Goal: Task Accomplishment & Management: Use online tool/utility

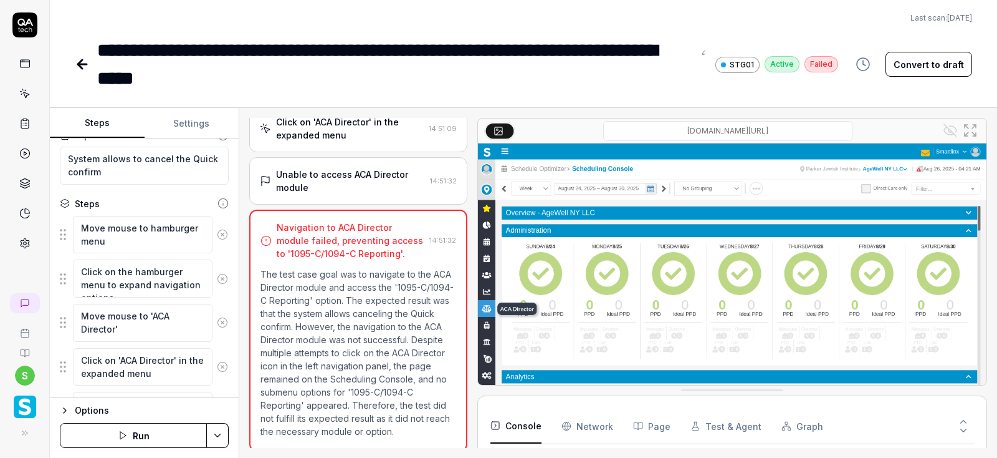
scroll to position [124, 0]
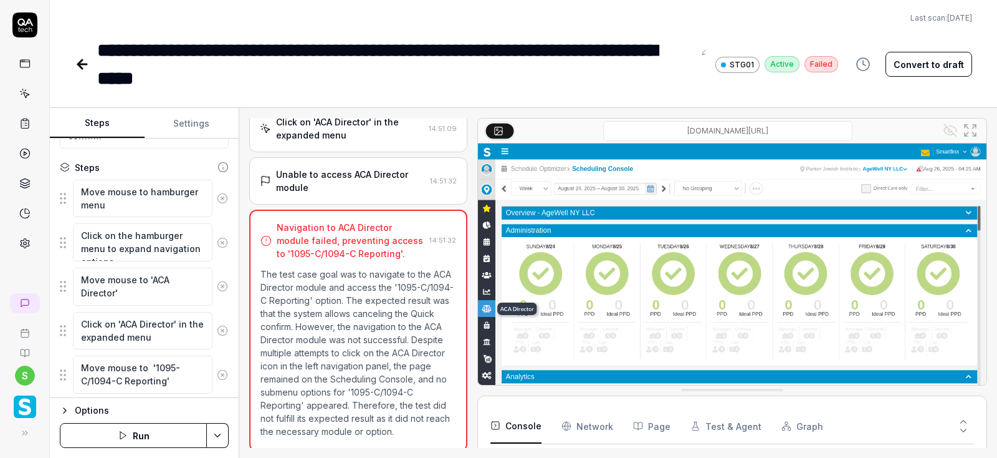
click at [155, 427] on button "Run" at bounding box center [133, 435] width 147 height 25
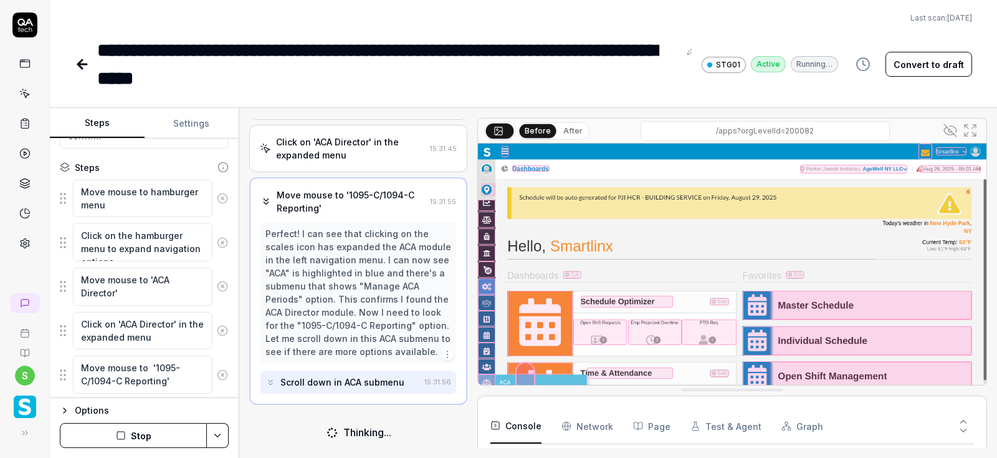
scroll to position [268, 0]
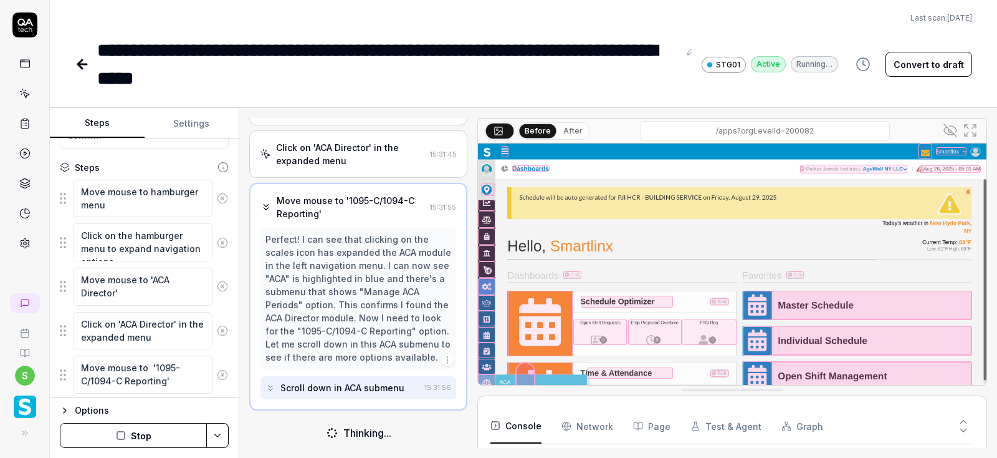
click at [155, 428] on button "Stop" at bounding box center [133, 435] width 147 height 25
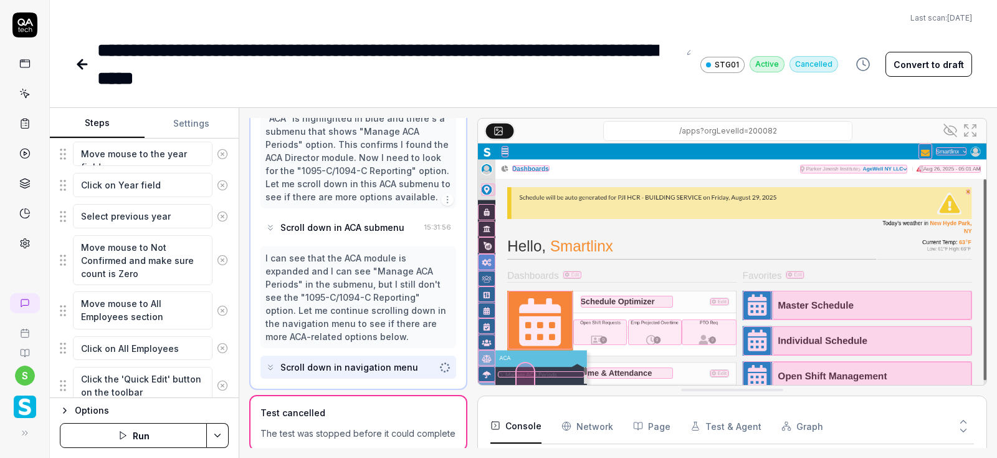
scroll to position [573, 0]
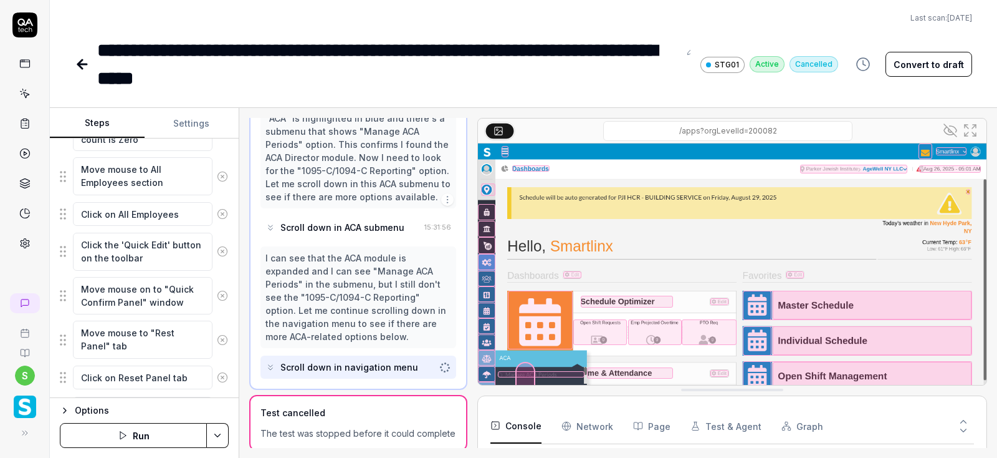
click at [146, 434] on button "Run" at bounding box center [133, 435] width 147 height 25
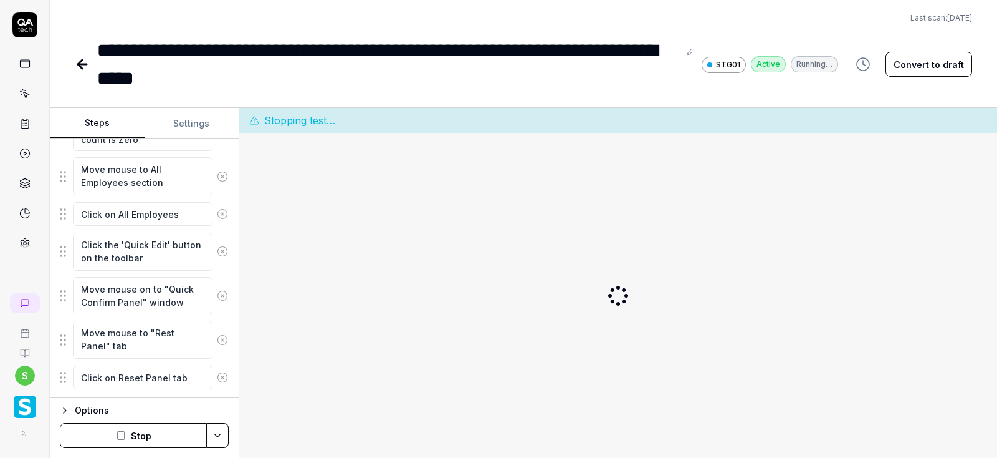
scroll to position [0, 0]
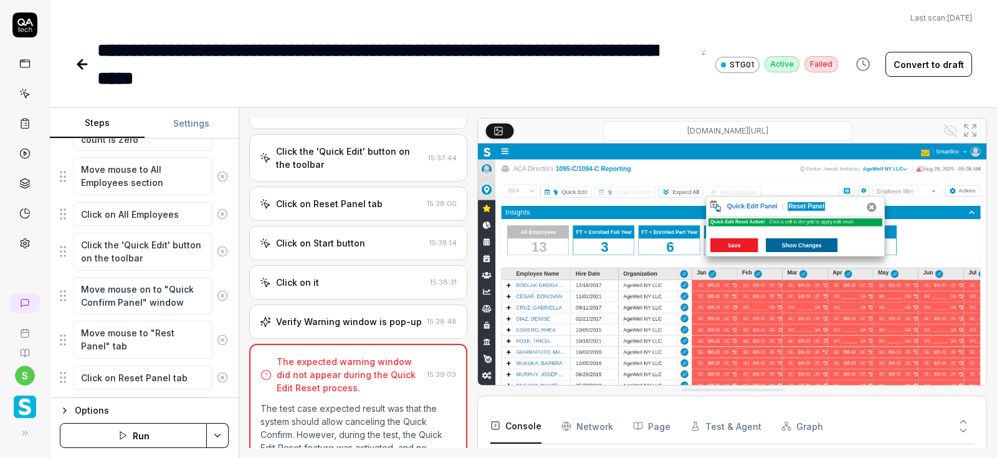
scroll to position [723, 0]
click at [392, 317] on div "Verify Warning window is pop-up" at bounding box center [349, 320] width 146 height 13
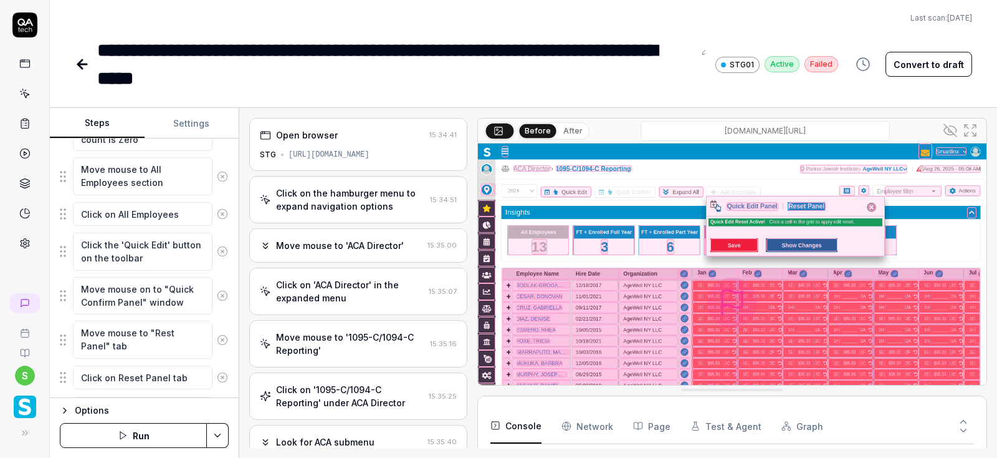
scroll to position [947, 0]
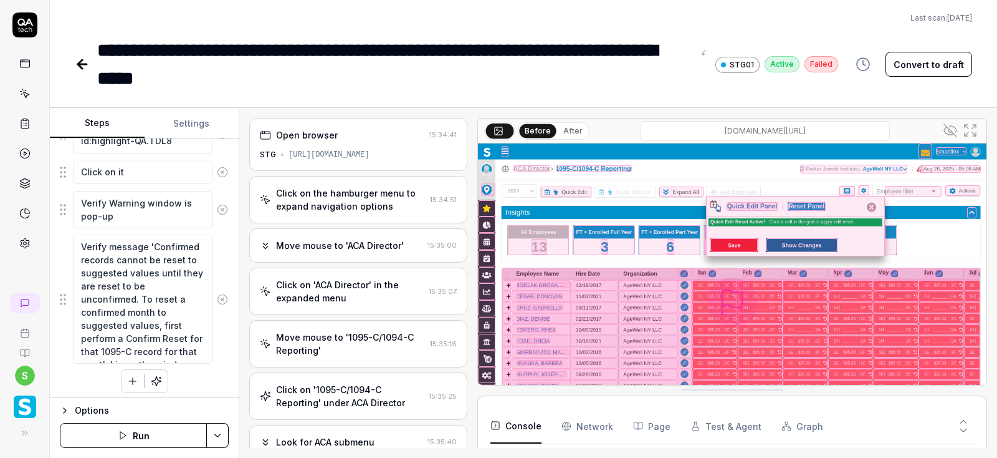
click at [151, 441] on button "Run" at bounding box center [133, 435] width 147 height 25
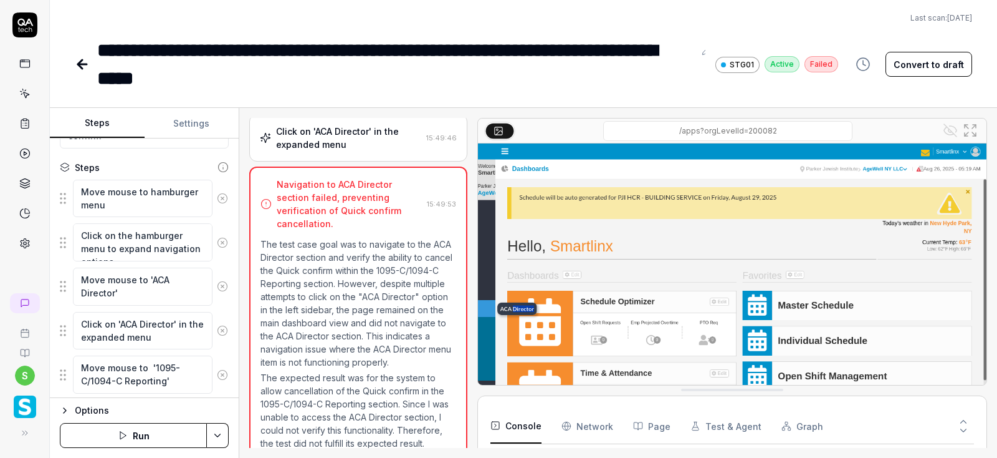
scroll to position [103, 0]
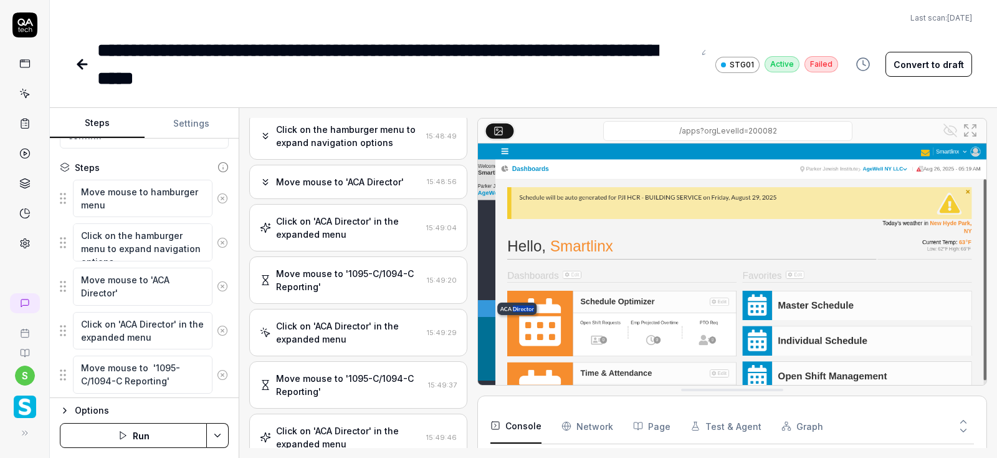
click at [351, 189] on div "Move mouse to 'ACA Director' 15:48:56" at bounding box center [358, 182] width 218 height 34
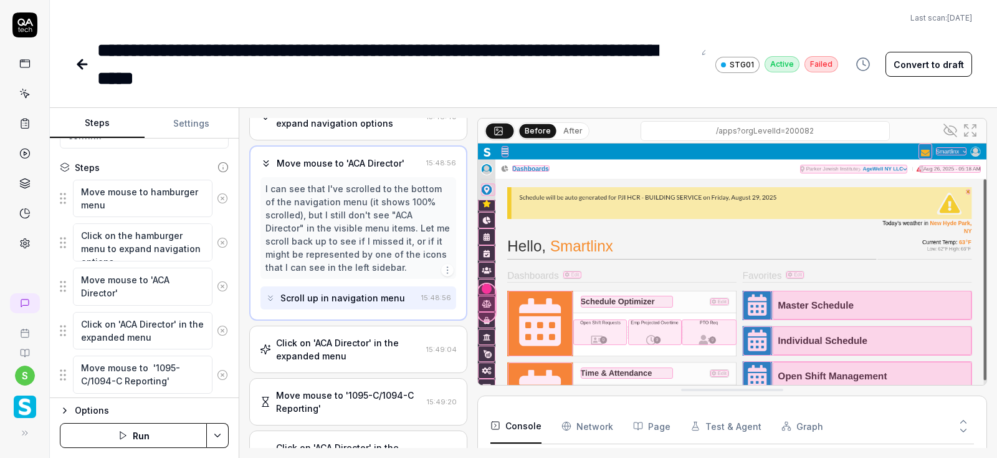
scroll to position [150, 0]
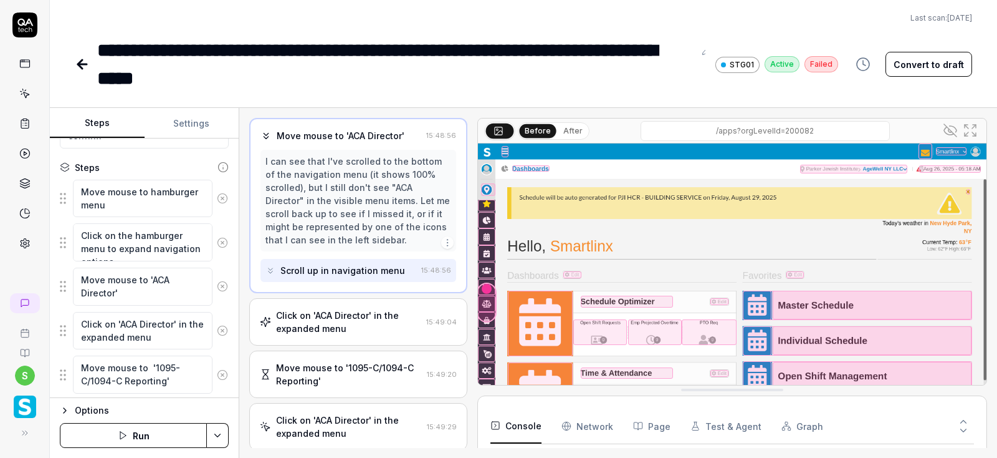
click at [367, 309] on div "Click on 'ACA Director' in the expanded menu" at bounding box center [348, 322] width 145 height 26
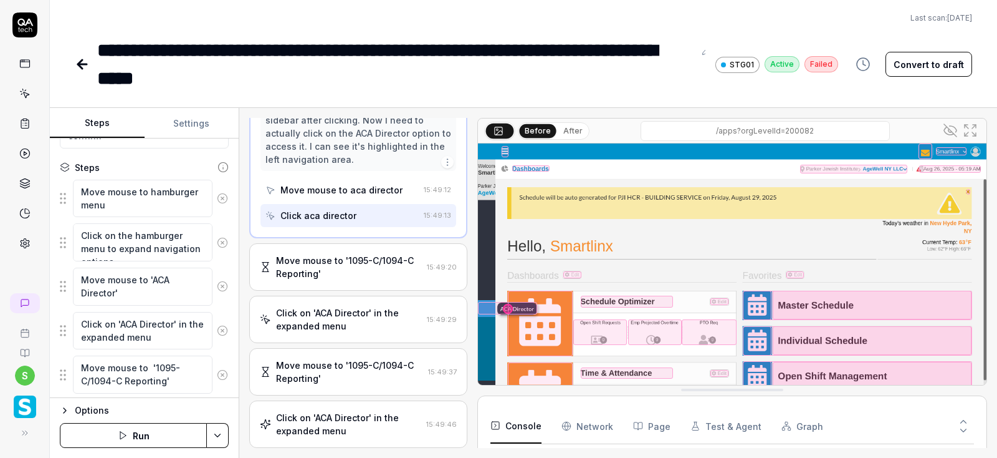
scroll to position [615, 0]
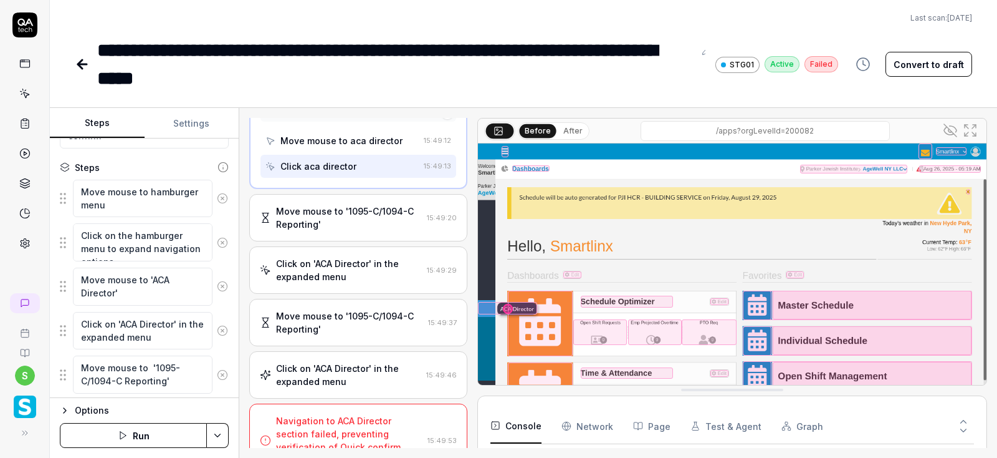
click at [357, 309] on div "Move mouse to '1095-C/1094-C Reporting'" at bounding box center [349, 322] width 147 height 26
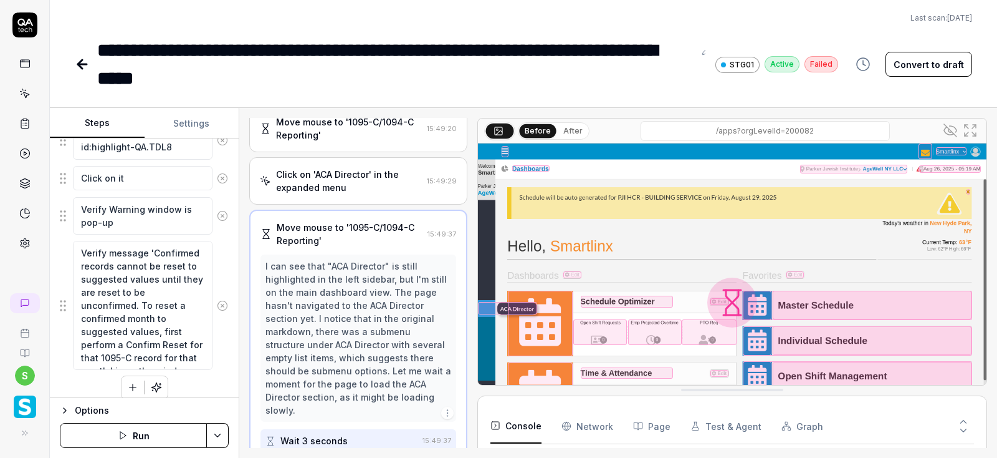
scroll to position [947, 0]
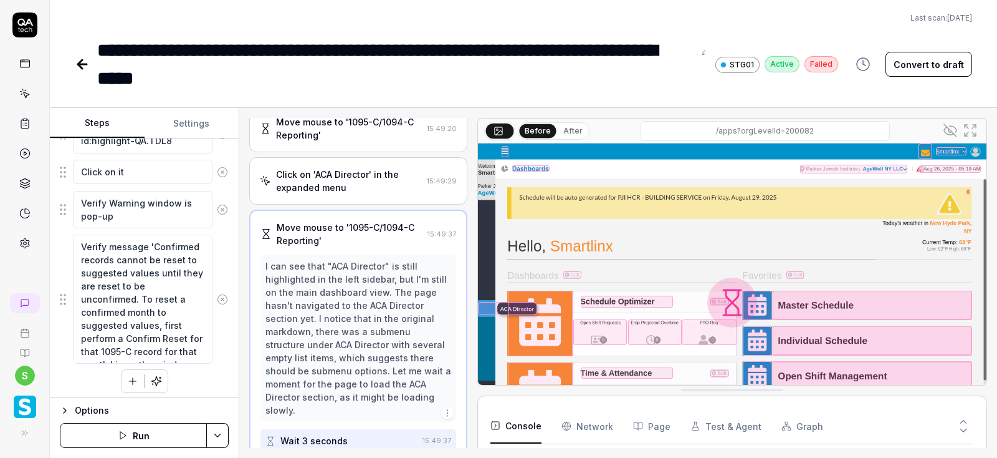
click at [155, 437] on button "Run" at bounding box center [133, 435] width 147 height 25
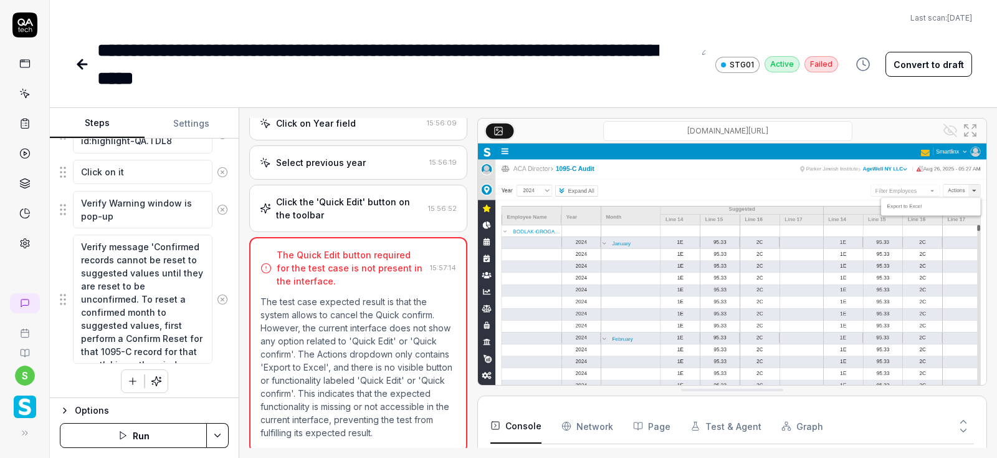
scroll to position [872, 0]
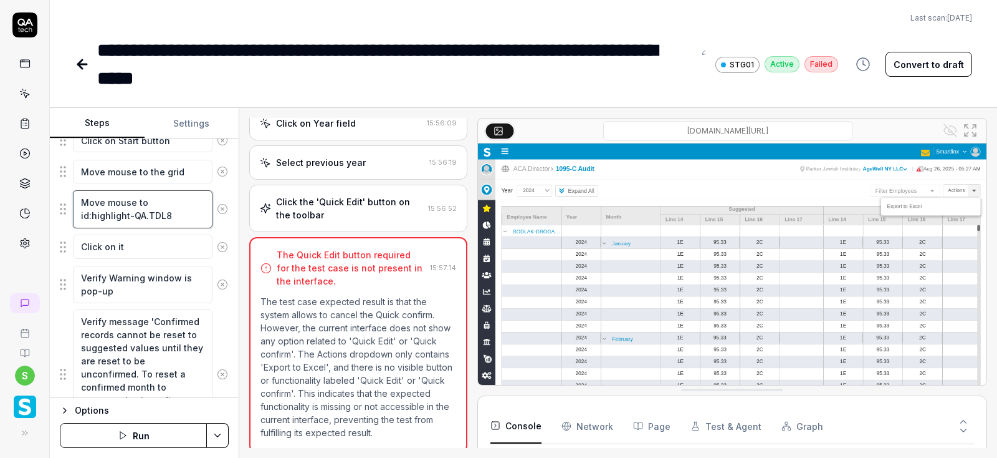
click at [138, 210] on textarea "Move mouse to id:highlight-QA.TDL8" at bounding box center [143, 209] width 140 height 38
click at [127, 238] on textarea "Click on it" at bounding box center [143, 246] width 140 height 24
click at [130, 275] on textarea "Verify Warning window is pop-up" at bounding box center [143, 285] width 140 height 38
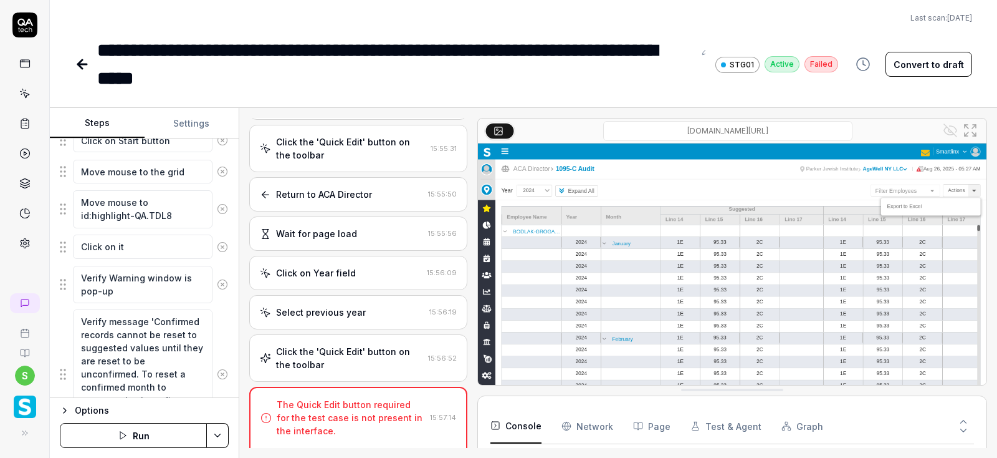
click at [325, 305] on div "Select previous year" at bounding box center [321, 311] width 90 height 13
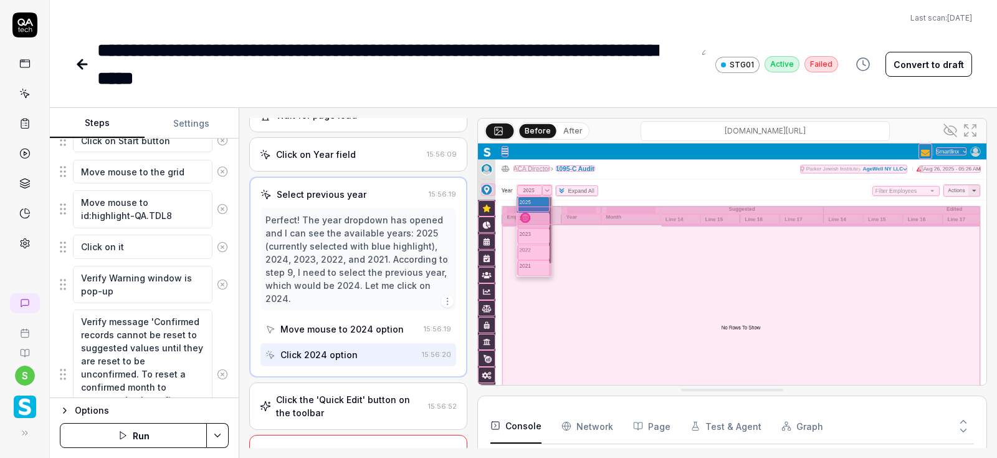
scroll to position [749, 0]
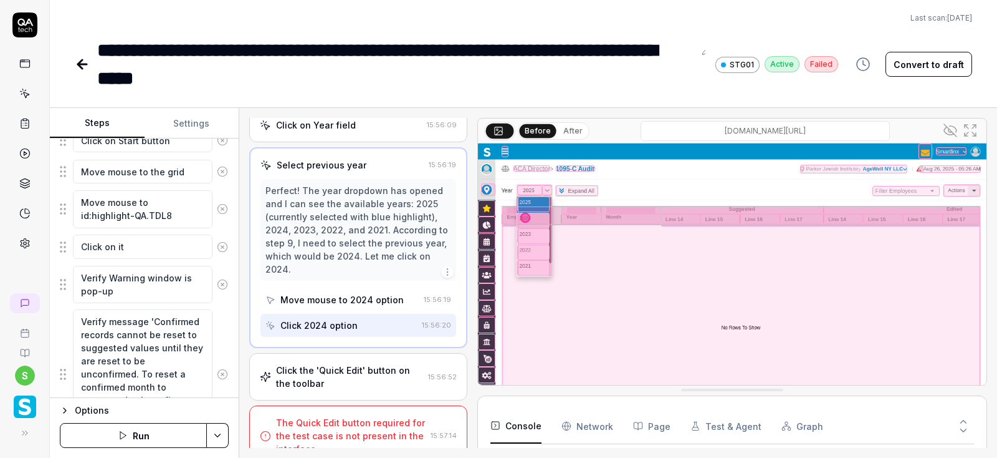
click at [320, 363] on div "Click the 'Quick Edit' button on the toolbar" at bounding box center [349, 376] width 147 height 26
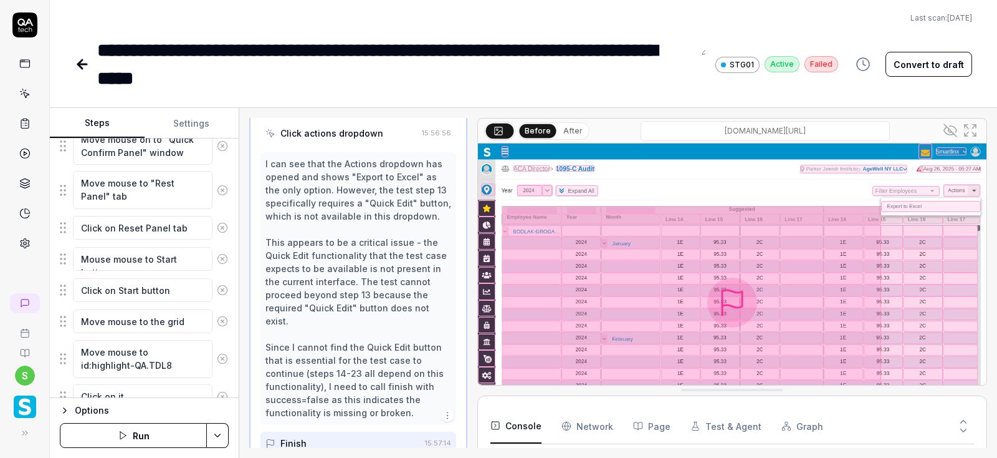
scroll to position [648, 0]
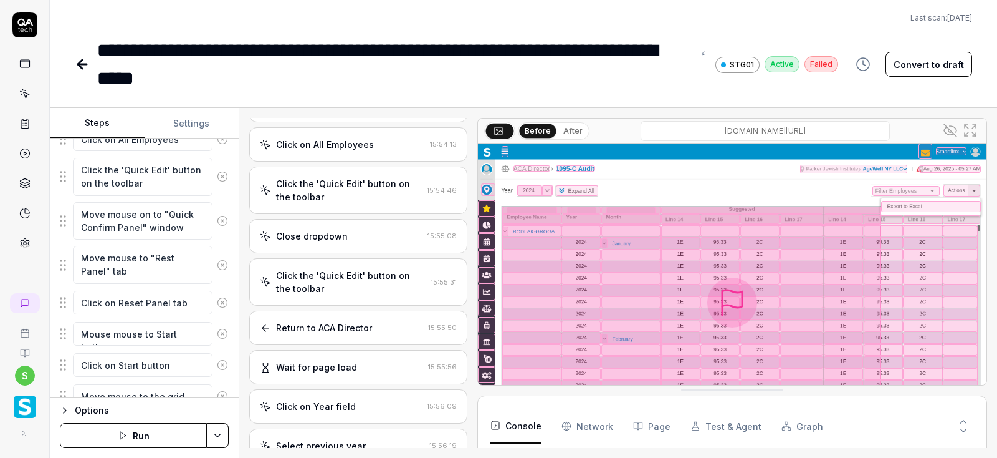
click at [370, 328] on div "Return to ACA Director" at bounding box center [324, 327] width 96 height 13
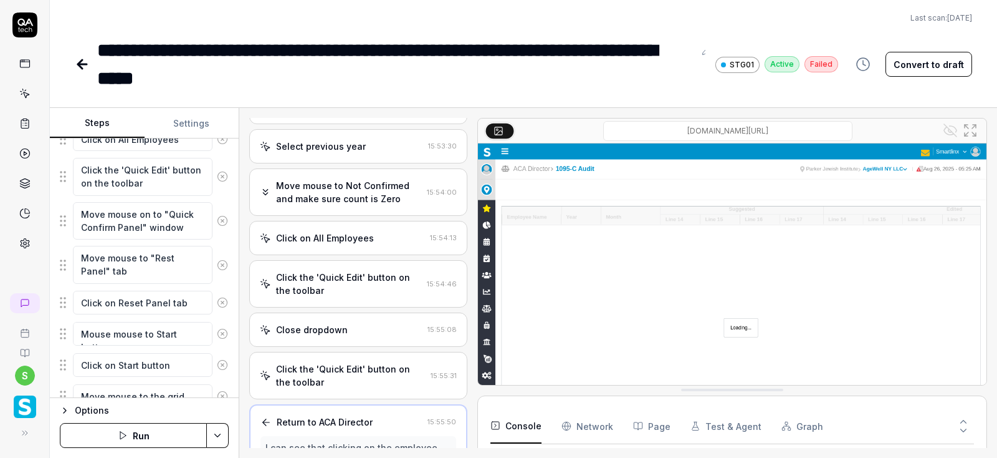
scroll to position [365, 0]
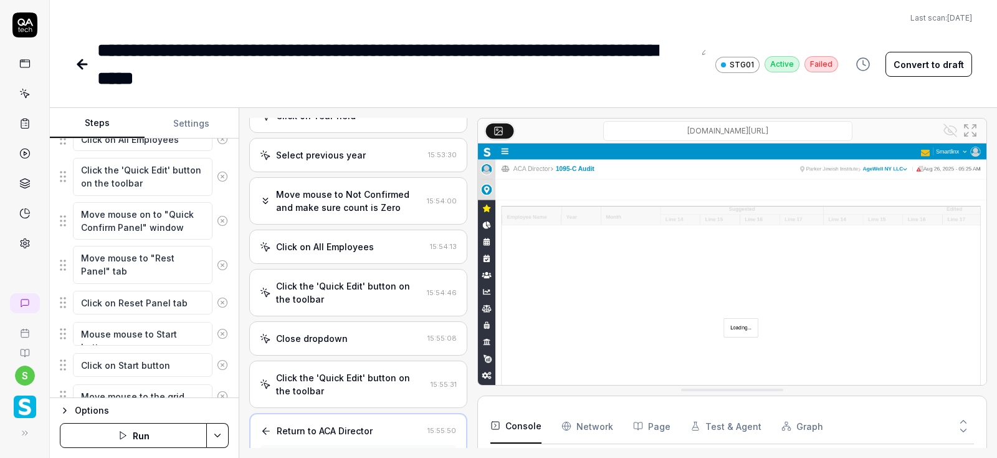
click at [353, 276] on div "Click the 'Quick Edit' button on the toolbar 15:54:46" at bounding box center [358, 292] width 218 height 47
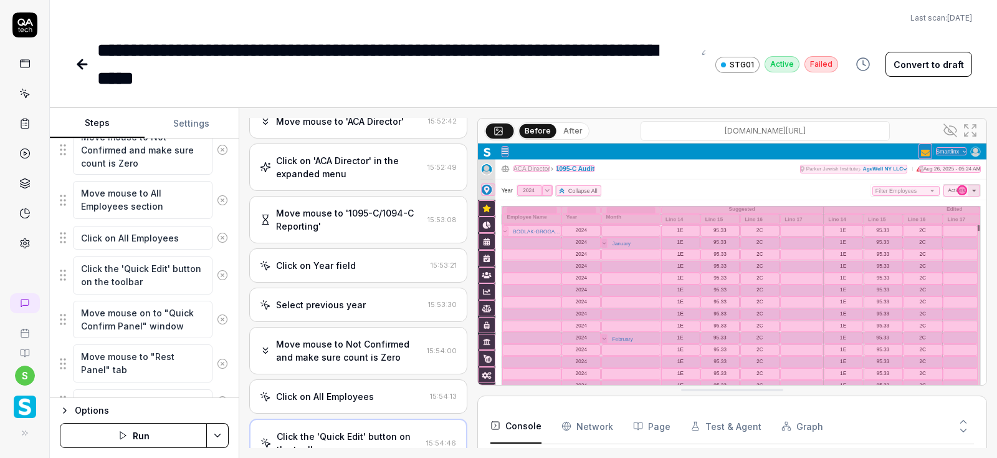
scroll to position [573, 0]
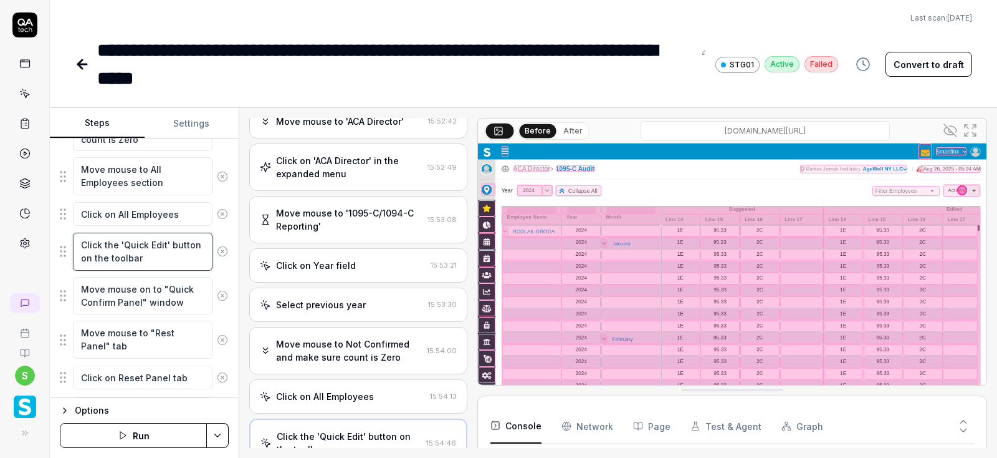
click at [155, 253] on textarea "Click the 'Quick Edit' button on the toolbar" at bounding box center [143, 251] width 140 height 38
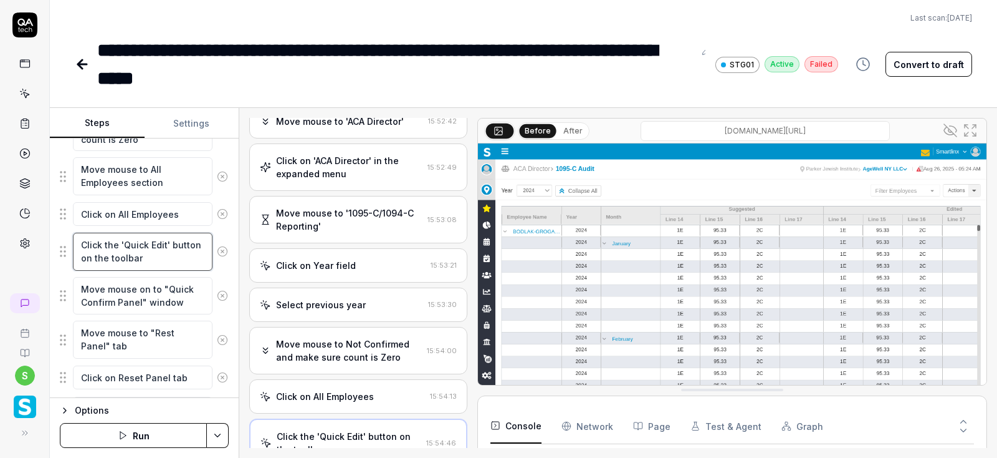
type textarea "*"
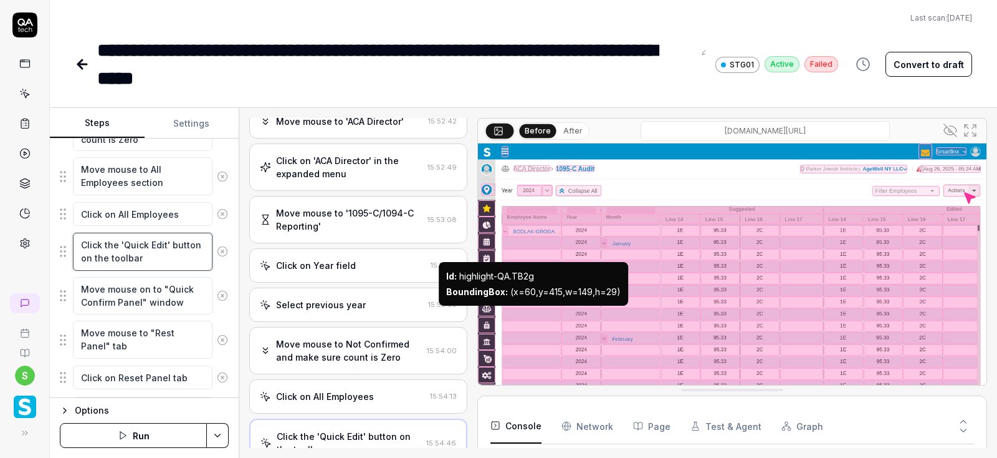
type textarea "Click the 'Quick Edit' button on the toolbar"
type textarea "*"
type textarea "Click the 'Quick Edit' button on the toolbar o"
type textarea "*"
type textarea "Click the 'Quick Edit' button on the toolbar of"
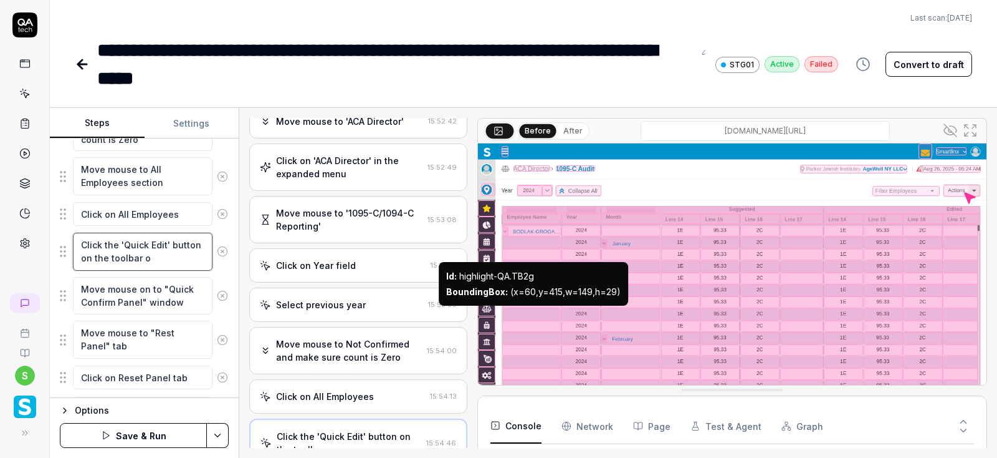
type textarea "*"
type textarea "Click the 'Quick Edit' button on the toolbar of"
type textarea "*"
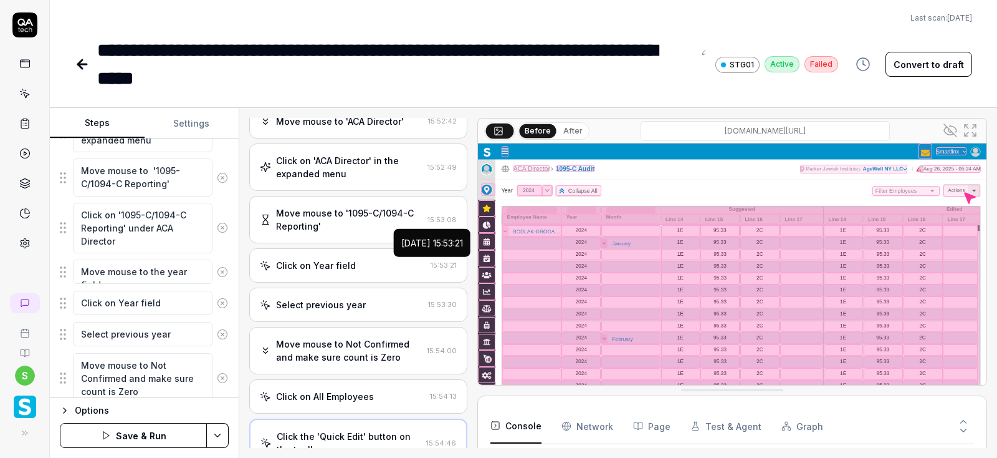
scroll to position [274, 0]
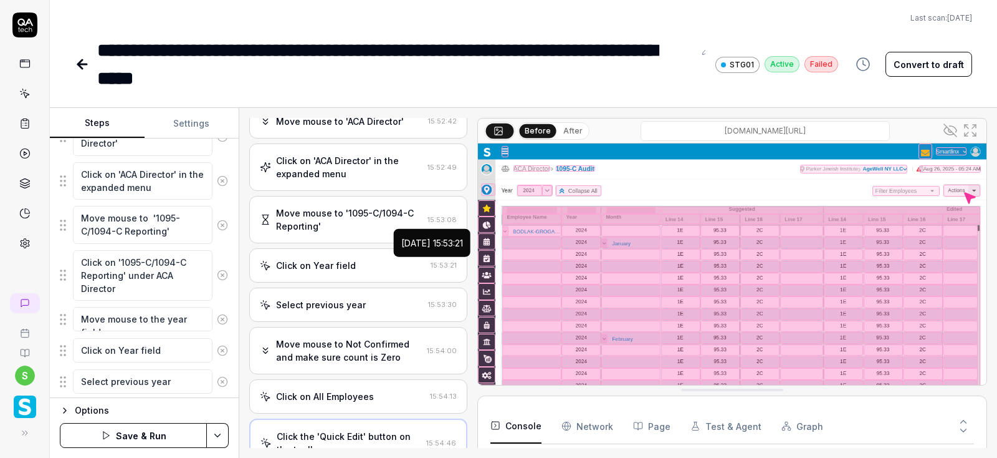
type textarea "Click the 'Quick Edit' button on the toolbar of"
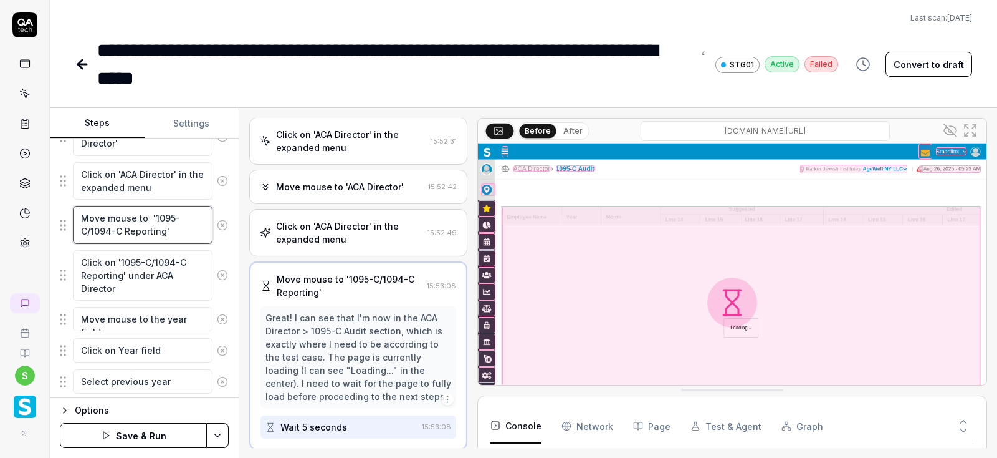
drag, startPoint x: 150, startPoint y: 215, endPoint x: 191, endPoint y: 231, distance: 44.2
click at [191, 231] on textarea "Move mouse to '1095-C/1094-C Reporting'" at bounding box center [143, 225] width 140 height 38
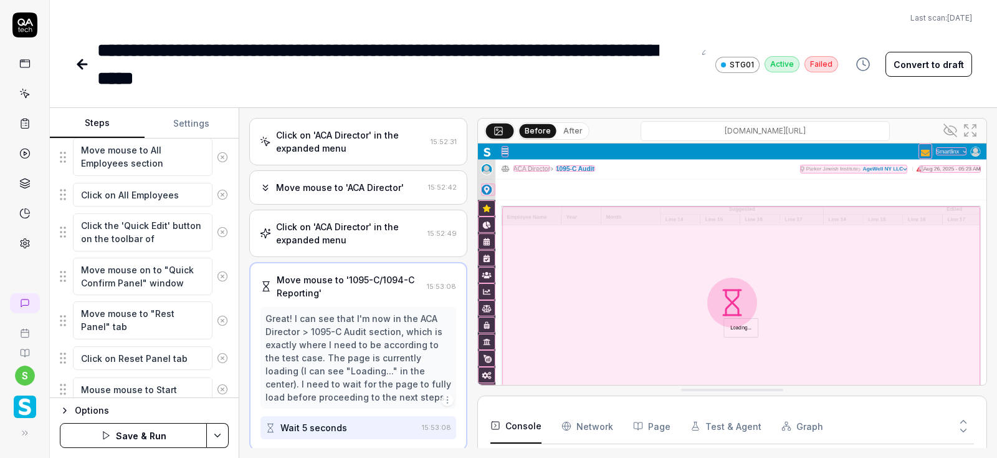
scroll to position [573, 0]
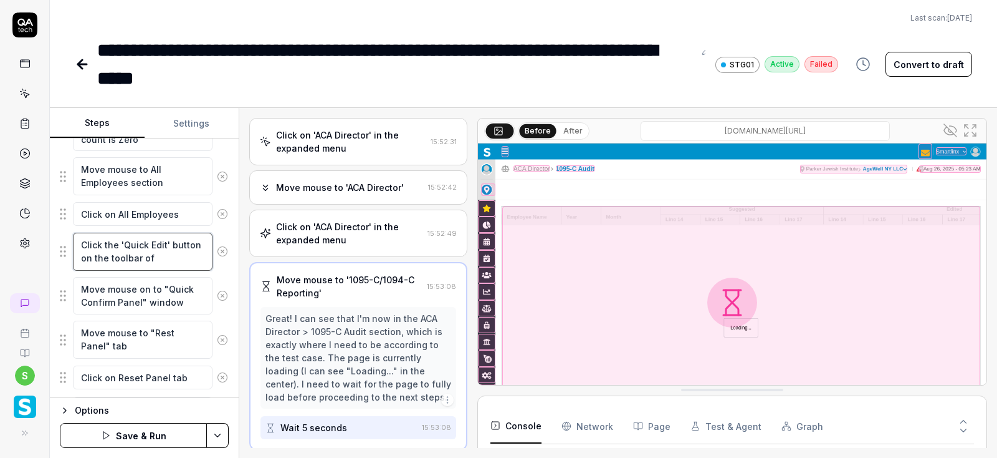
click at [176, 254] on textarea "Click the 'Quick Edit' button on the toolbar of" at bounding box center [143, 251] width 140 height 38
type textarea "*"
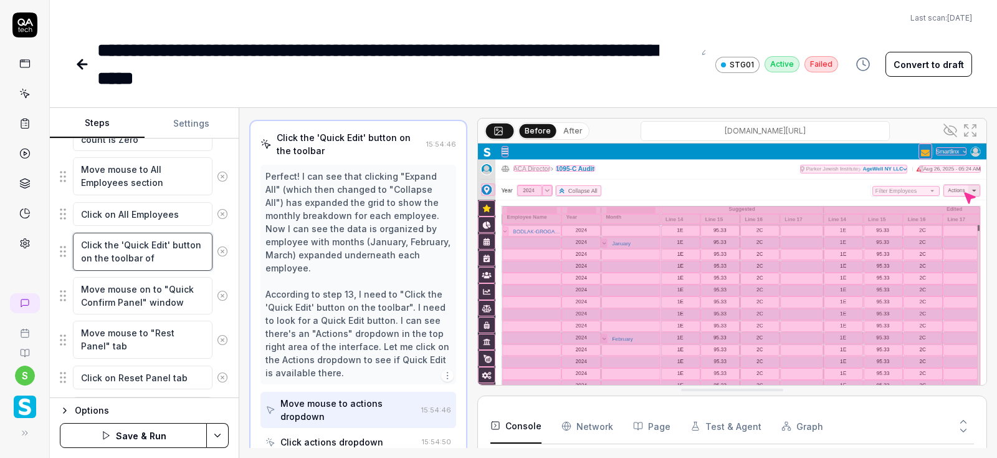
scroll to position [515, 0]
paste textarea "'1095-C/1094-C Reporting'"
type textarea "Click the 'Quick Edit' button on the toolbar of '1095-C/1094-C Reporting'"
type textarea "*"
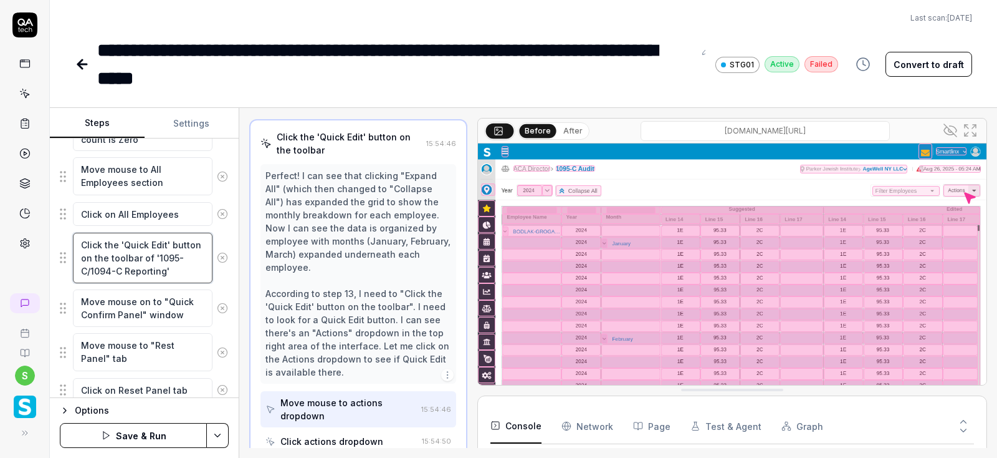
type textarea "Click the 'Quick Edit' button on the toolbar of '1095-C/1094-C Reporting'"
type textarea "*"
type textarea "Click the 'Quick Edit' button on the toolbar of '1095-C/1094-C Reporting' p"
type textarea "*"
type textarea "Click the 'Quick Edit' button on the toolbar of '1095-C/1094-C Reporting' pa"
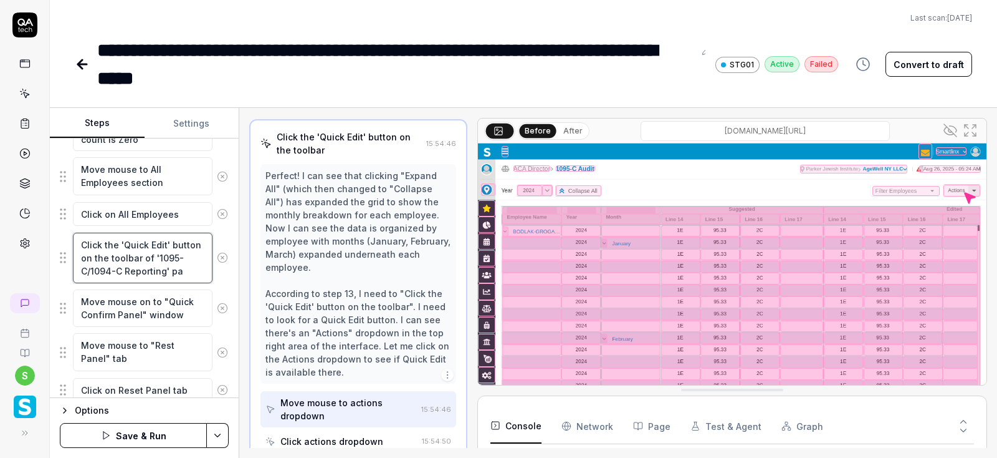
type textarea "*"
type textarea "Click the 'Quick Edit' button on the toolbar of '1095-C/1094-C Reporting' pag"
type textarea "*"
type textarea "Click the 'Quick Edit' button on the toolbar of '1095-C/1094-C Reporting' page"
type textarea "*"
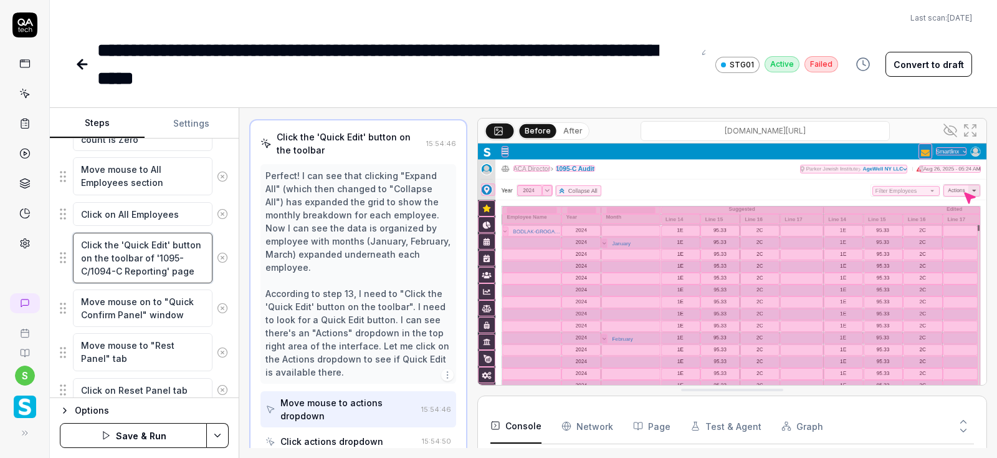
type textarea "Click the 'Quick Edit' button on the toolbar of '1095-C/1094-C Reporting' page"
click at [193, 312] on textarea "Move mouse on to "Quick Confirm Panel" window" at bounding box center [143, 308] width 140 height 38
type textarea "*"
type textarea "Move mouse on to "Quick Confirm Panel" window"
type textarea "*"
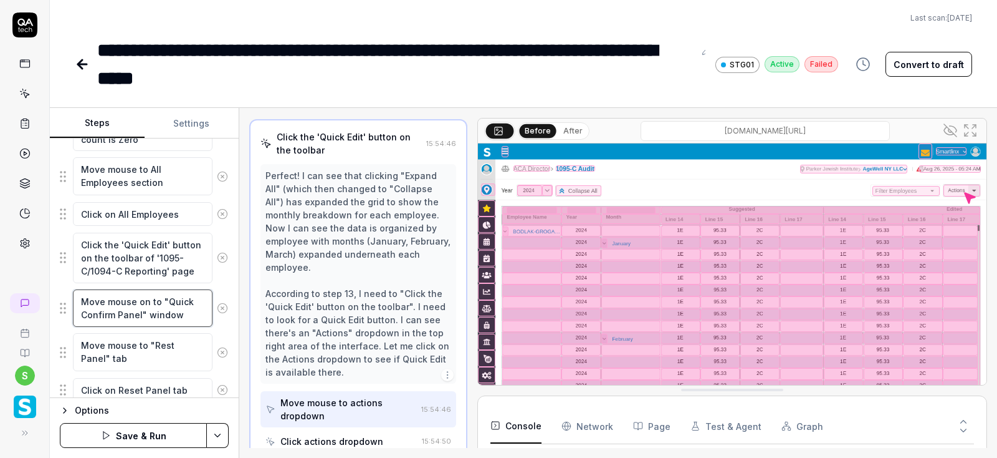
type textarea "Move mouse on to "Quick Confirm Panel" window"
click at [219, 438] on html "**********" at bounding box center [498, 229] width 997 height 458
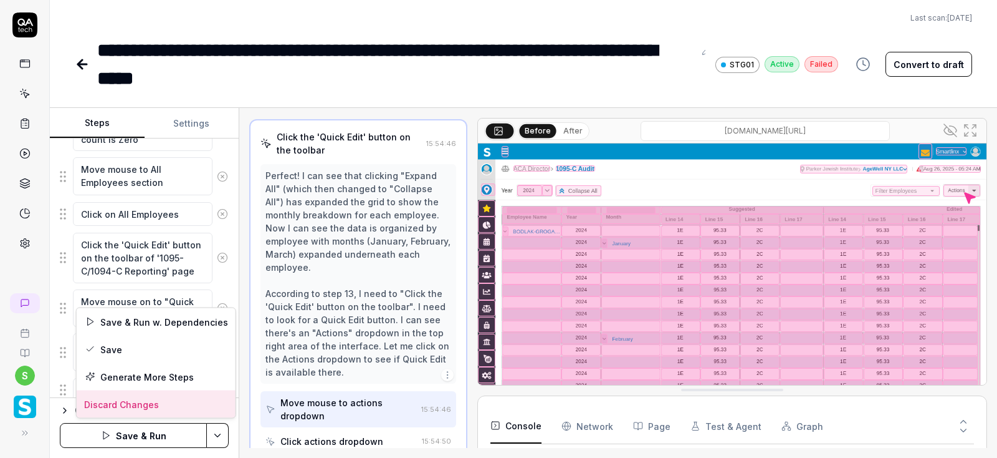
scroll to position [349, 0]
click at [114, 345] on div "Save" at bounding box center [156, 348] width 159 height 27
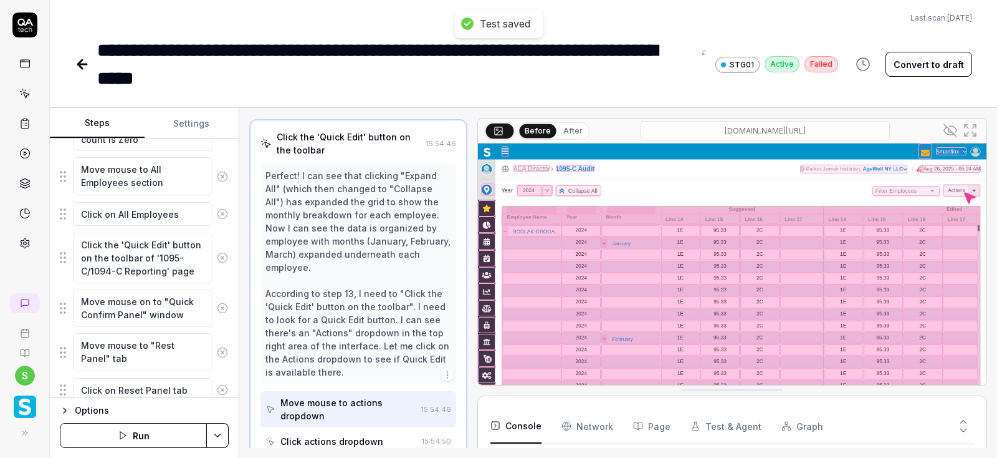
scroll to position [558, 0]
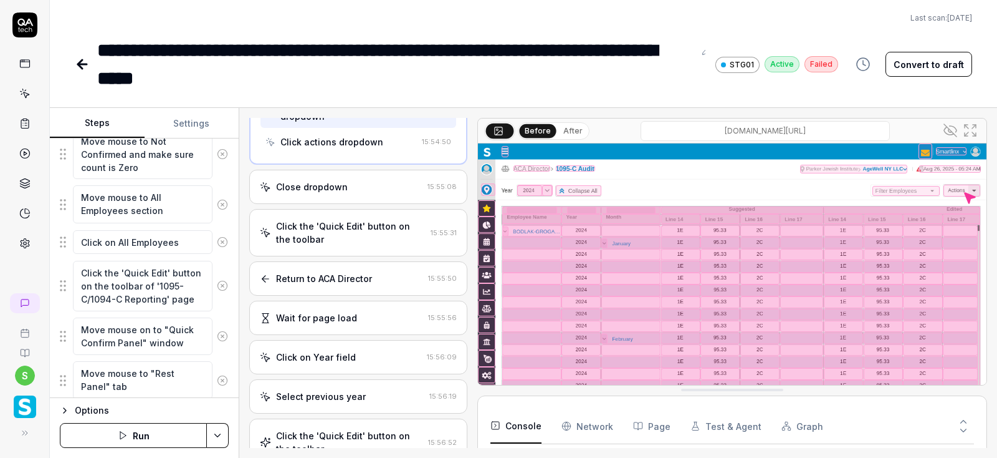
scroll to position [879, 0]
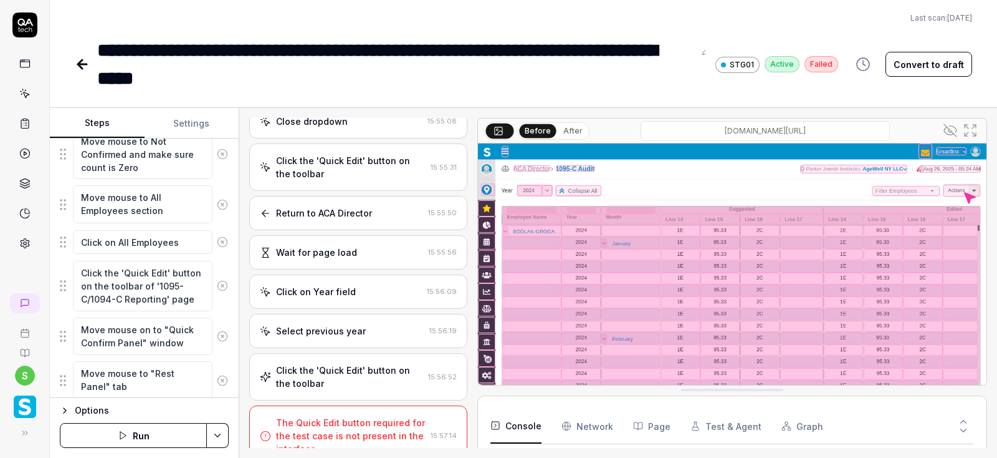
click at [142, 432] on button "Run" at bounding box center [133, 435] width 147 height 25
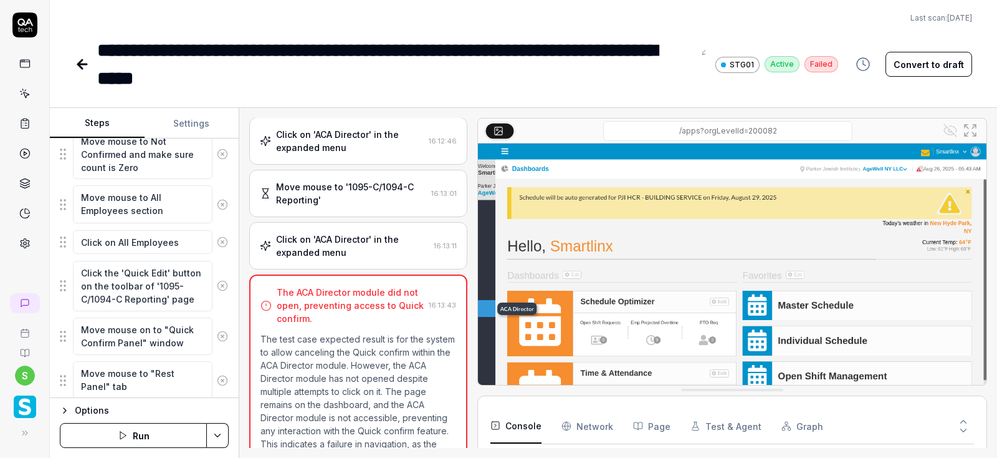
scroll to position [115, 0]
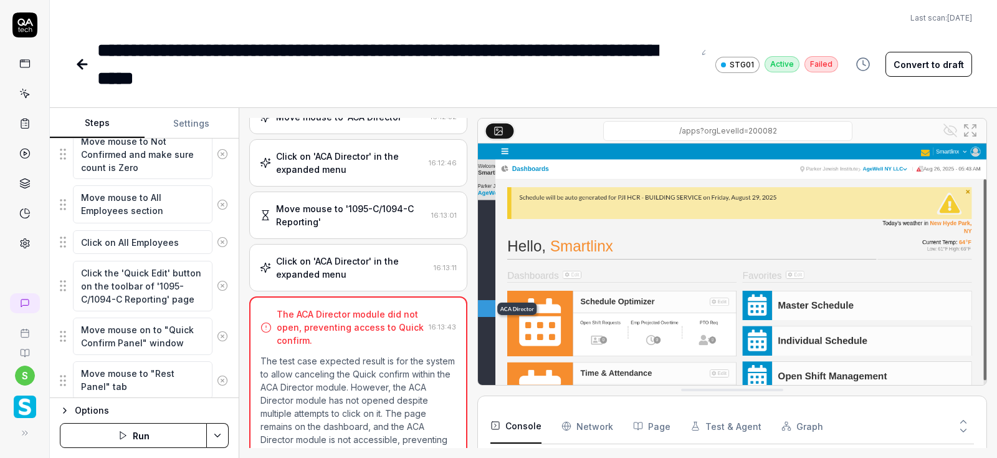
click at [356, 262] on div "Click on 'ACA Director' in the expanded menu" at bounding box center [352, 267] width 153 height 26
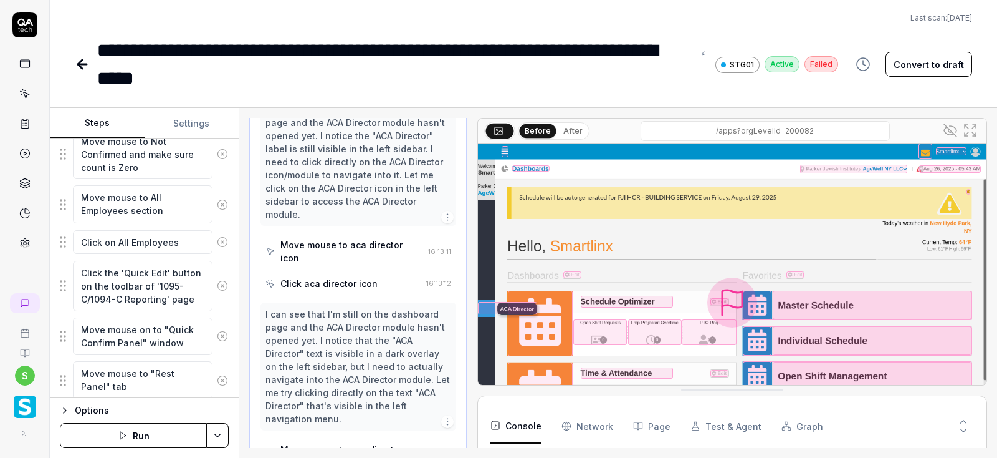
scroll to position [282, 0]
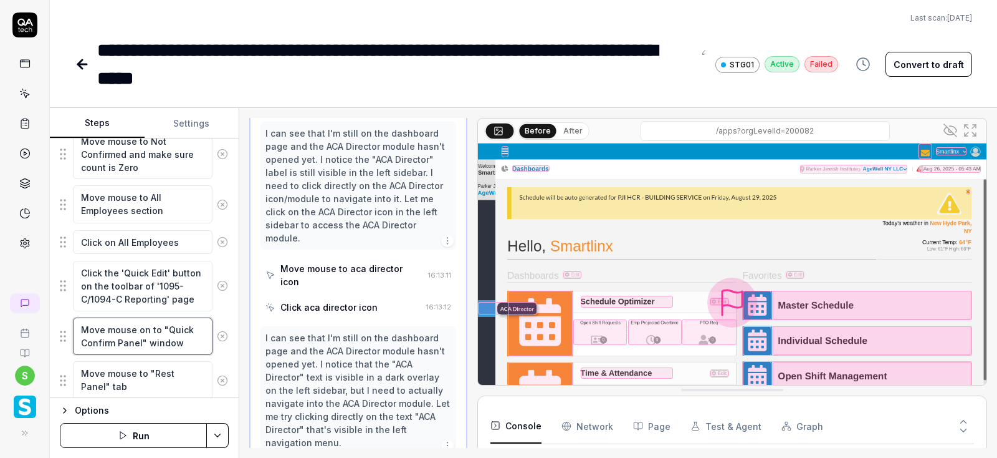
click at [141, 338] on textarea "Move mouse on to "Quick Confirm Panel" window" at bounding box center [143, 336] width 140 height 38
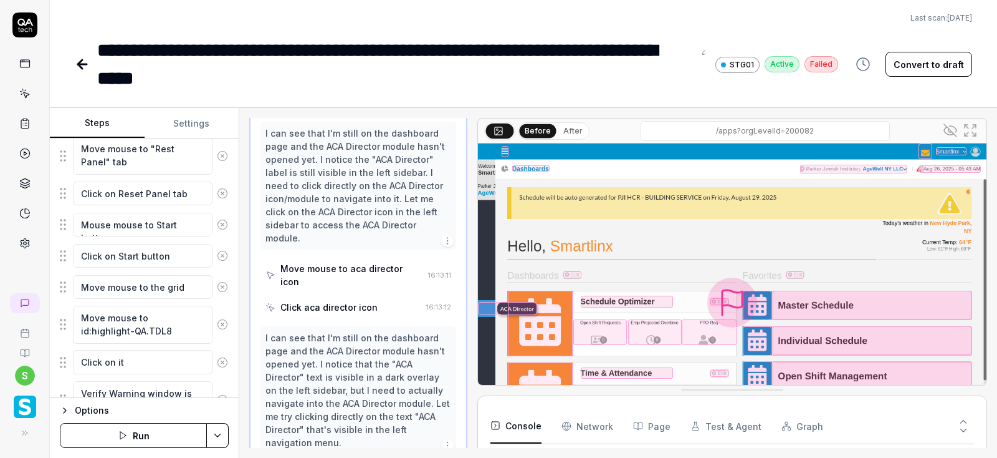
scroll to position [959, 0]
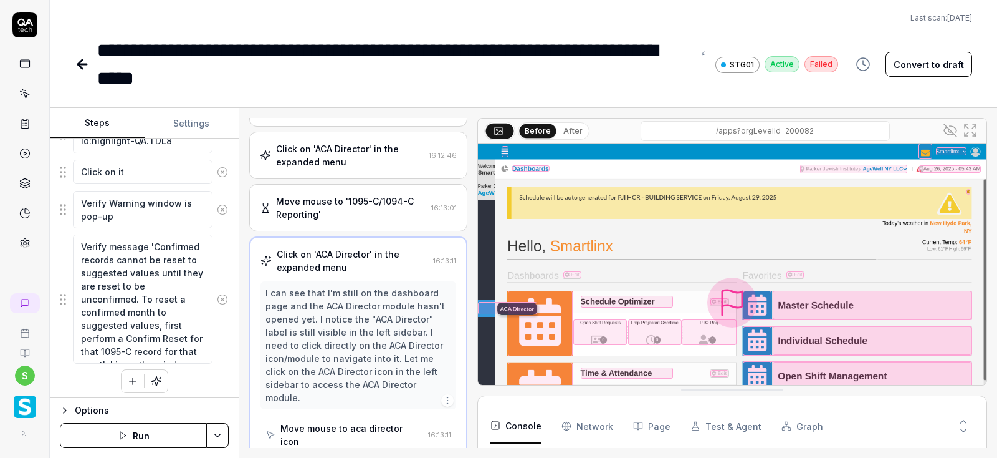
type textarea "*"
click at [350, 206] on div "Move mouse to '1095-C/1094-C Reporting'" at bounding box center [351, 207] width 150 height 26
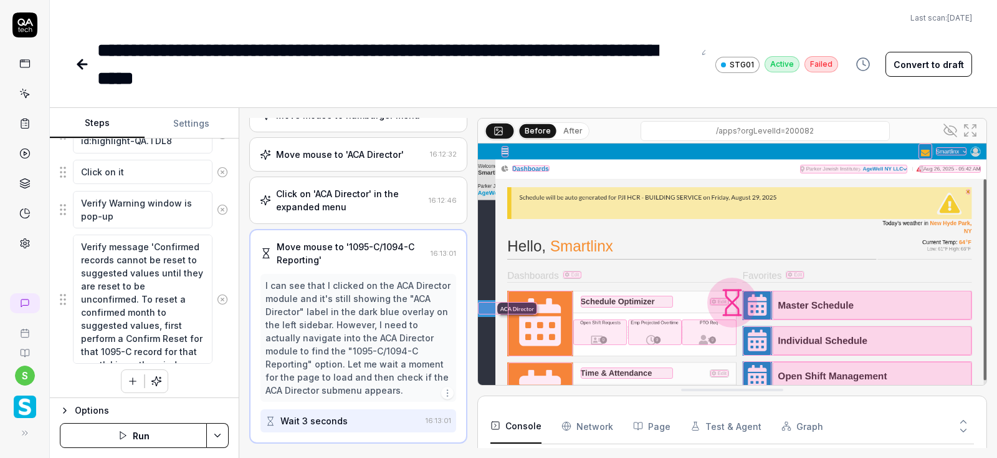
scroll to position [72, 0]
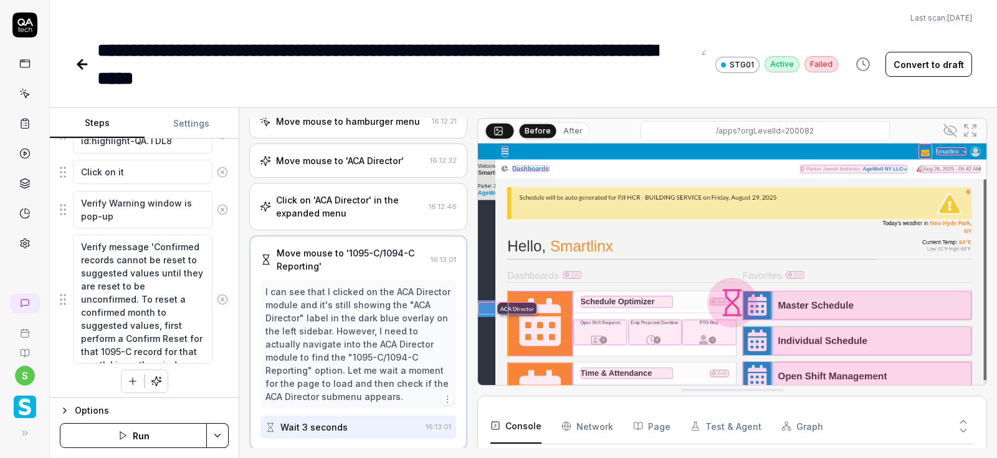
click at [343, 164] on div "Move mouse to 'ACA Director'" at bounding box center [340, 160] width 128 height 13
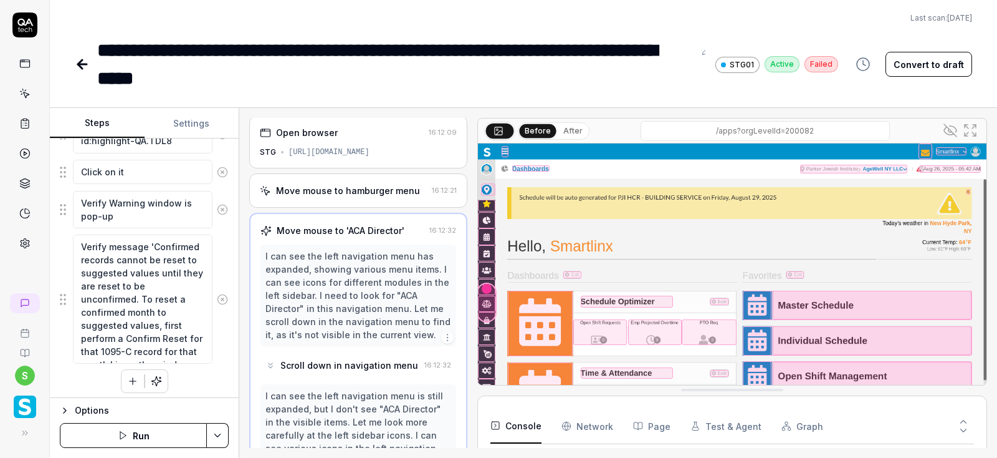
scroll to position [0, 0]
click at [350, 198] on div "Move mouse to hamburger menu" at bounding box center [348, 192] width 144 height 13
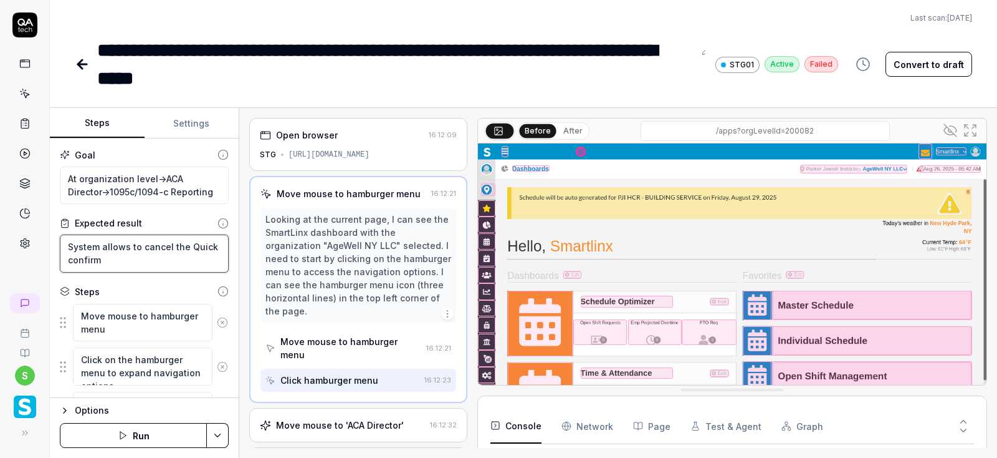
click at [148, 248] on textarea "System allows to cancel the Quick confirm" at bounding box center [144, 253] width 169 height 38
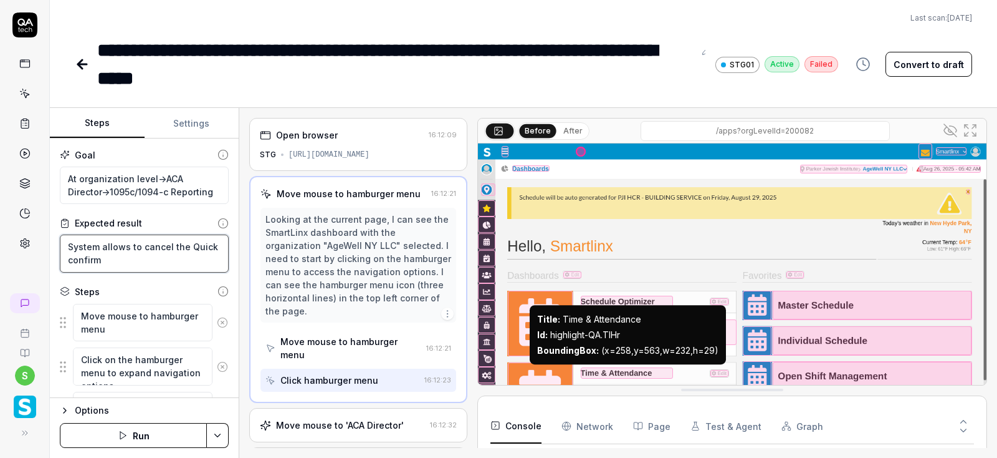
type textarea "System allows to cthe Quick confirm"
type textarea "*"
type textarea "System allows to clthe Quick confirm"
type textarea "*"
type textarea "System allows to clithe Quick confirm"
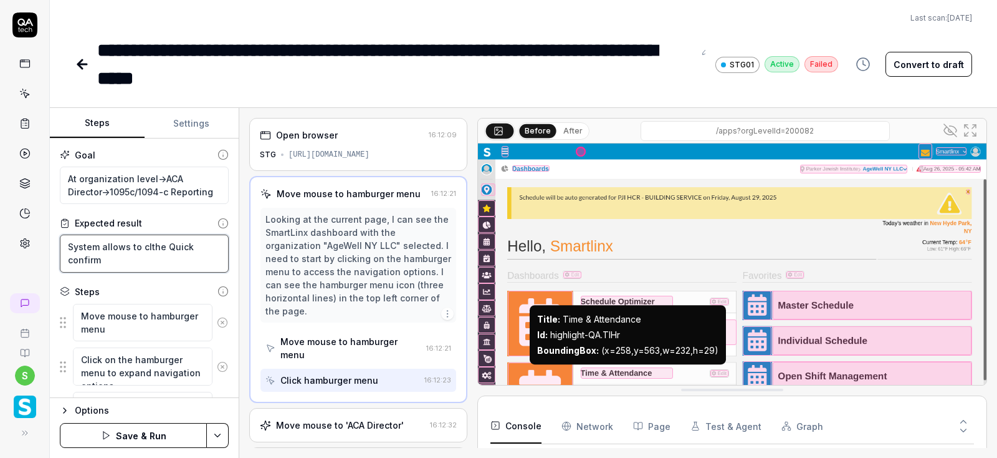
type textarea "*"
type textarea "System allows to clicthe Quick confirm"
type textarea "*"
type textarea "System allows to clickthe Quick confirm"
type textarea "*"
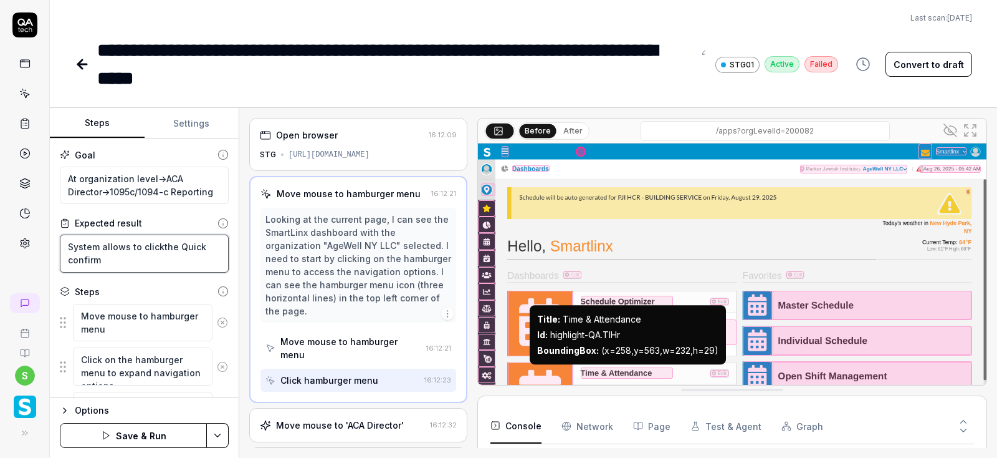
type textarea "System allows to click the Quick confirm"
type textarea "*"
type textarea "System allows to click othe Quick confirm"
type textarea "*"
type textarea "System allows to click onthe Quick confirm"
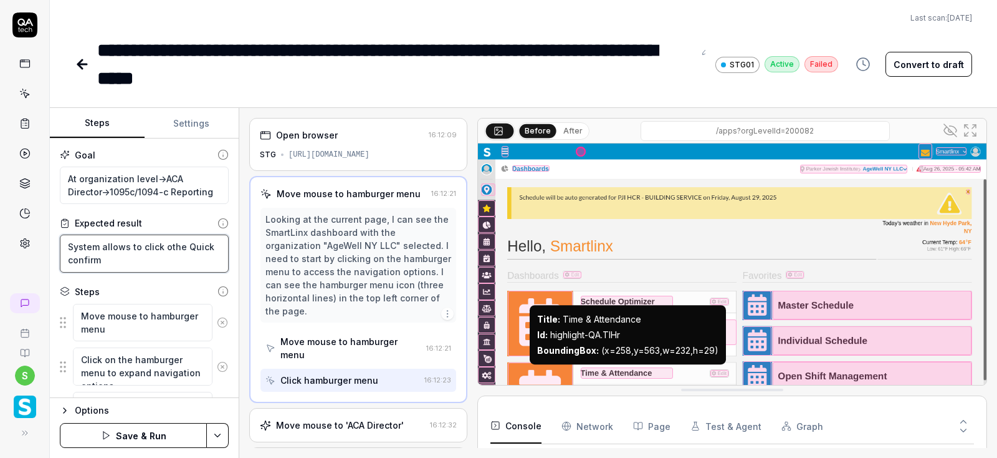
type textarea "*"
type textarea "System allows to click on the Quick confirm"
type textarea "*"
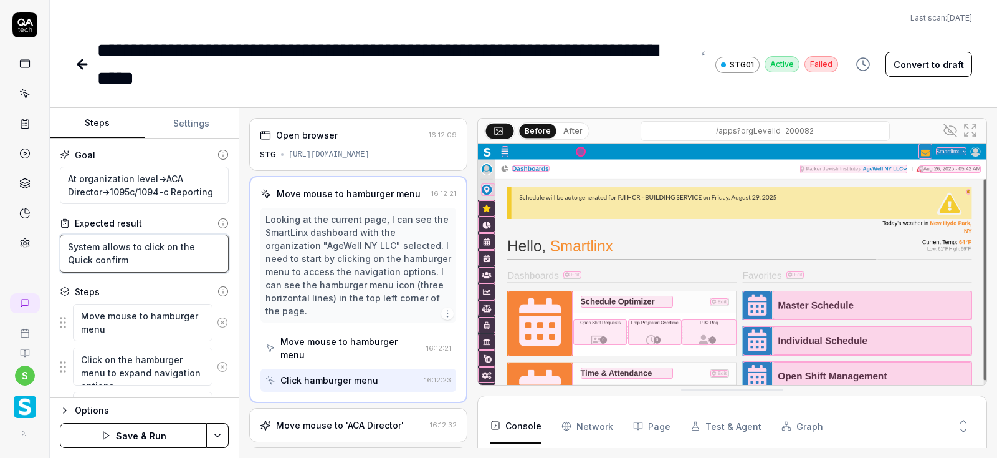
click at [80, 267] on textarea "System allows to click on the Quick confirm" at bounding box center [144, 253] width 169 height 38
type textarea "System allows to click on the Quick confirm"
type textarea "*"
type textarea "System allows to click on the Quick E"
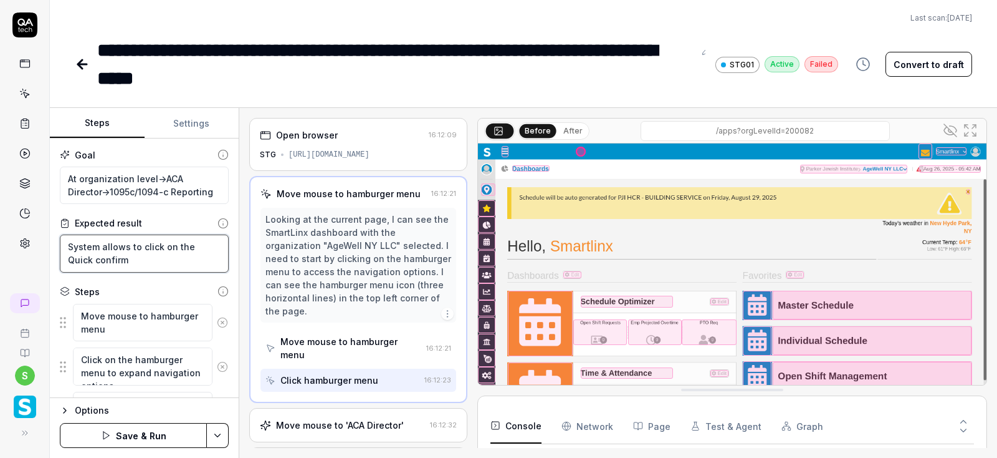
type textarea "*"
type textarea "System allows to click on the Quick Ed"
type textarea "*"
type textarea "System allows to click on the Quick Edi"
type textarea "*"
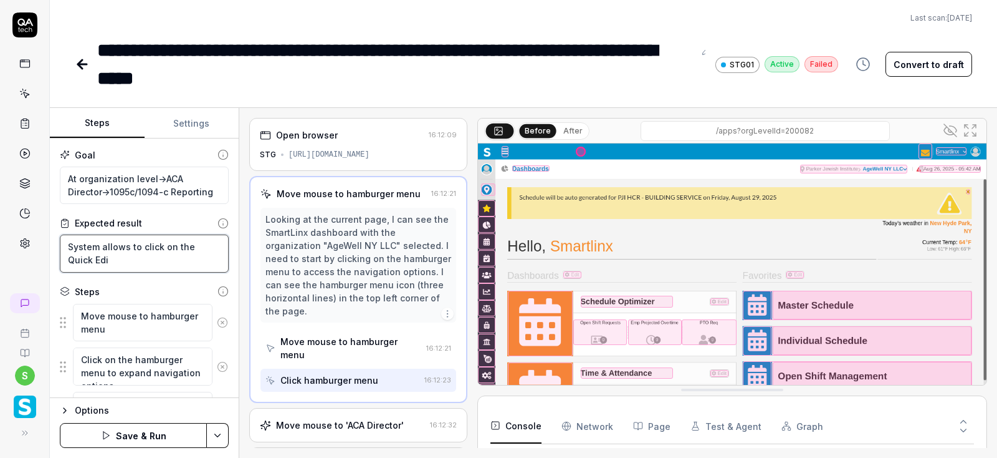
type textarea "System allows to click on the Quick Edit"
type textarea "*"
type textarea "System allows to click on the Quick Edit"
click at [222, 437] on html "**********" at bounding box center [498, 229] width 997 height 458
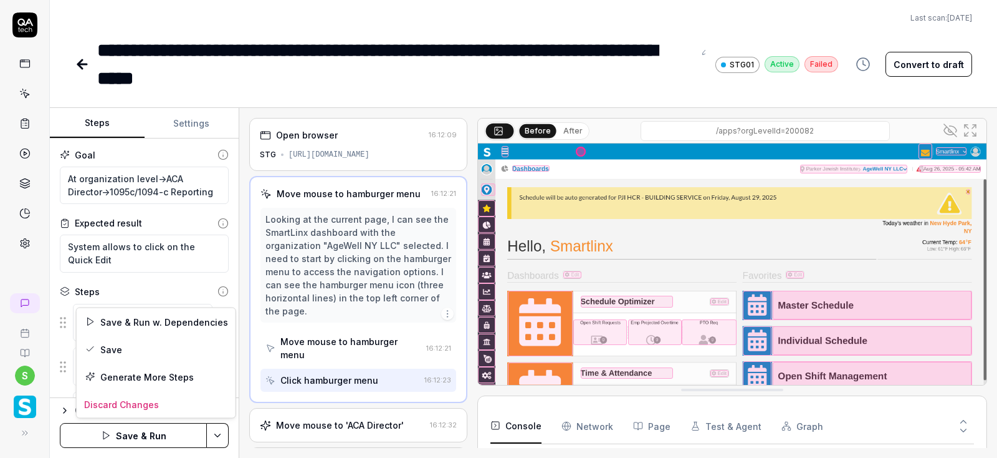
scroll to position [71, 0]
click at [109, 350] on div "Save" at bounding box center [156, 348] width 159 height 27
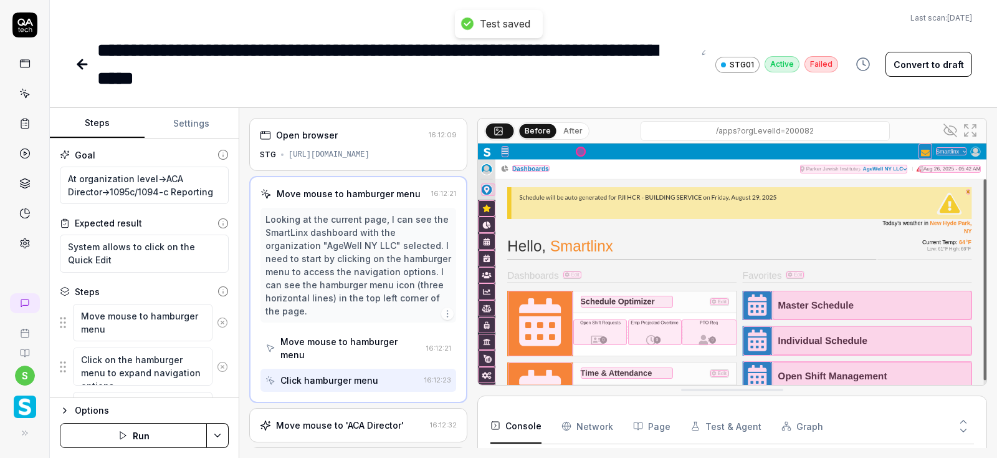
click at [142, 436] on button "Run" at bounding box center [133, 435] width 147 height 25
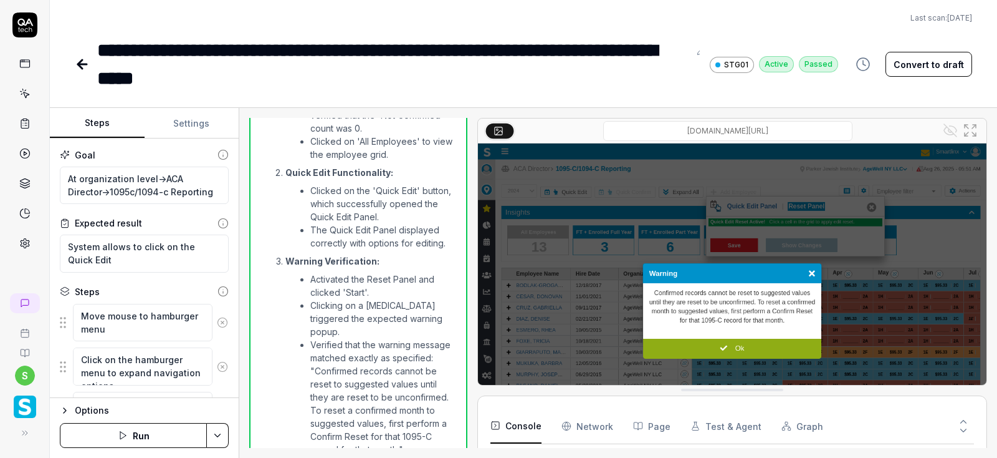
scroll to position [906, 0]
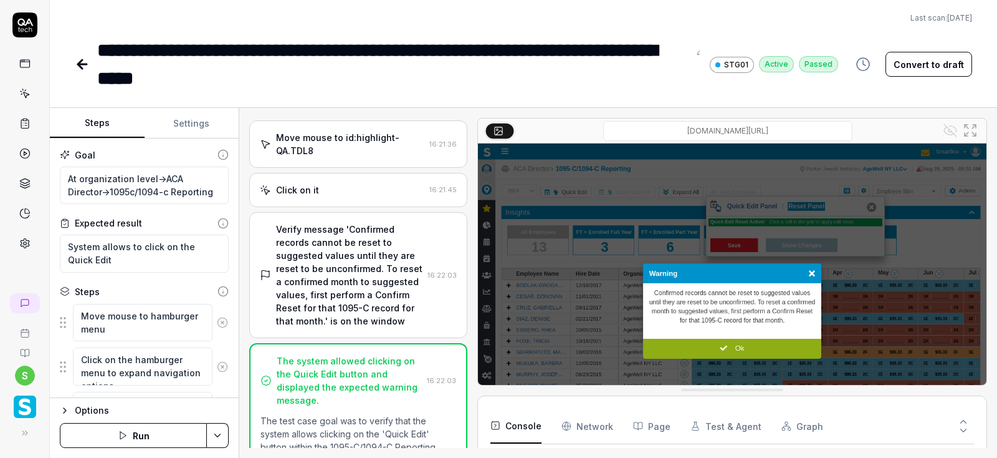
click at [81, 62] on icon at bounding box center [80, 64] width 4 height 9
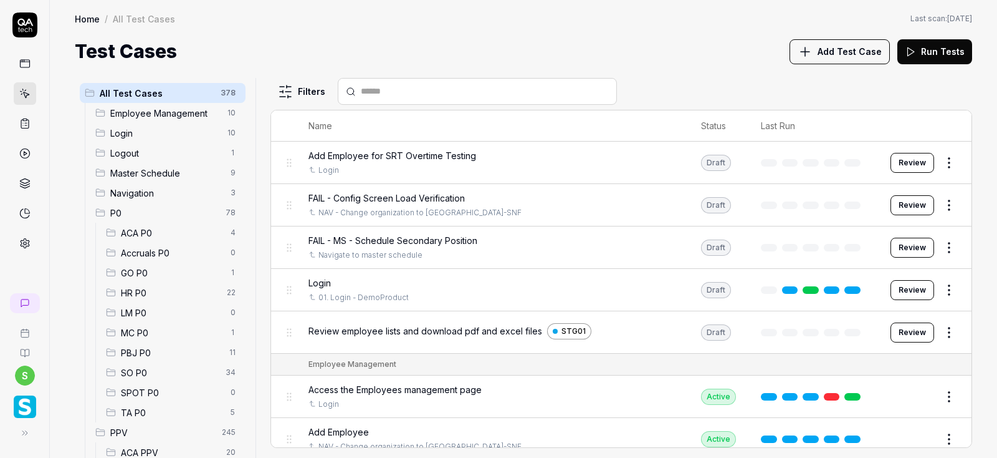
click at [147, 231] on span "ACA P0" at bounding box center [172, 232] width 102 height 13
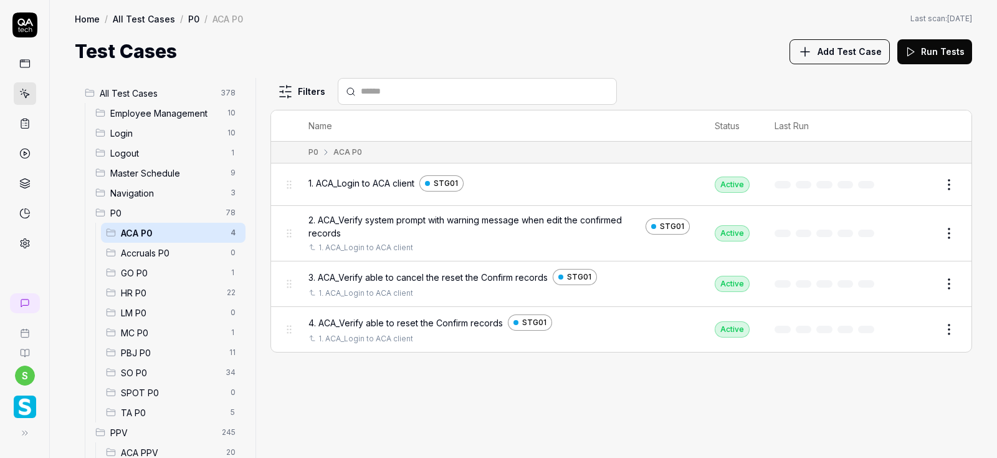
click at [405, 319] on span "4. ACA_Verify able to reset the Confirm records" at bounding box center [406, 322] width 194 height 13
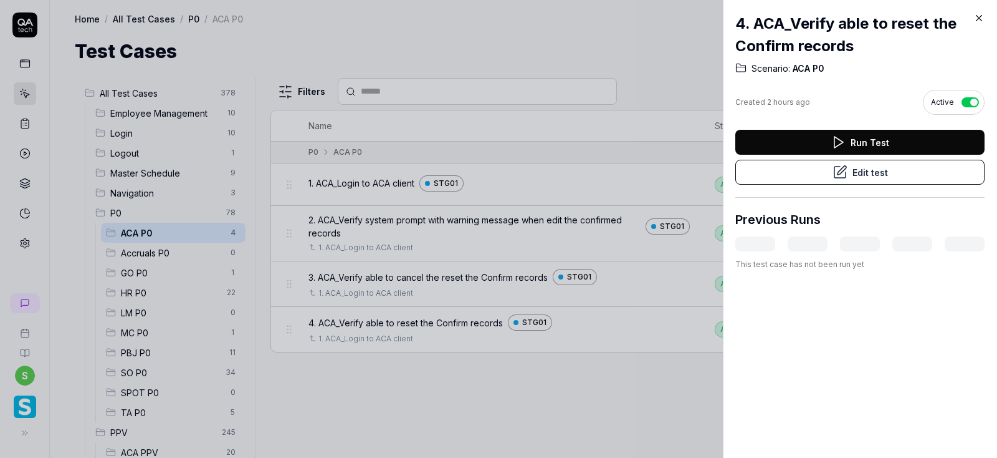
click at [854, 166] on button "Edit test" at bounding box center [860, 172] width 249 height 25
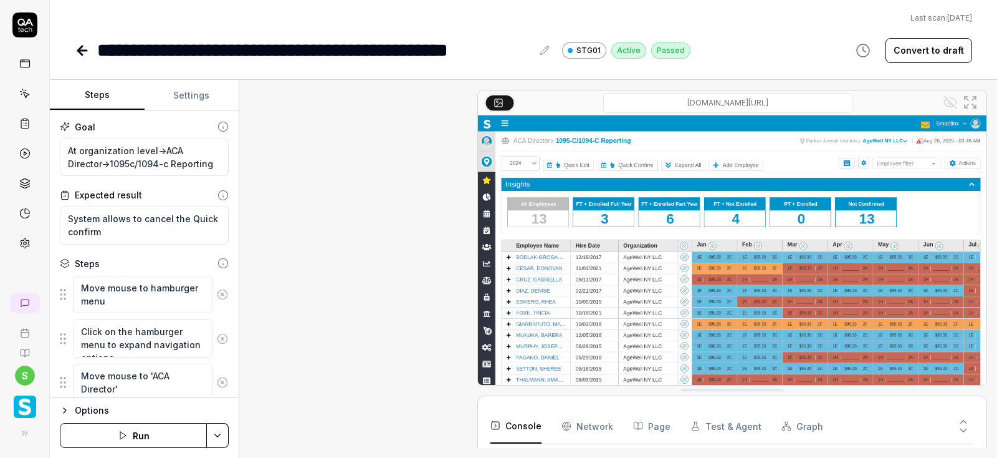
scroll to position [1414, 0]
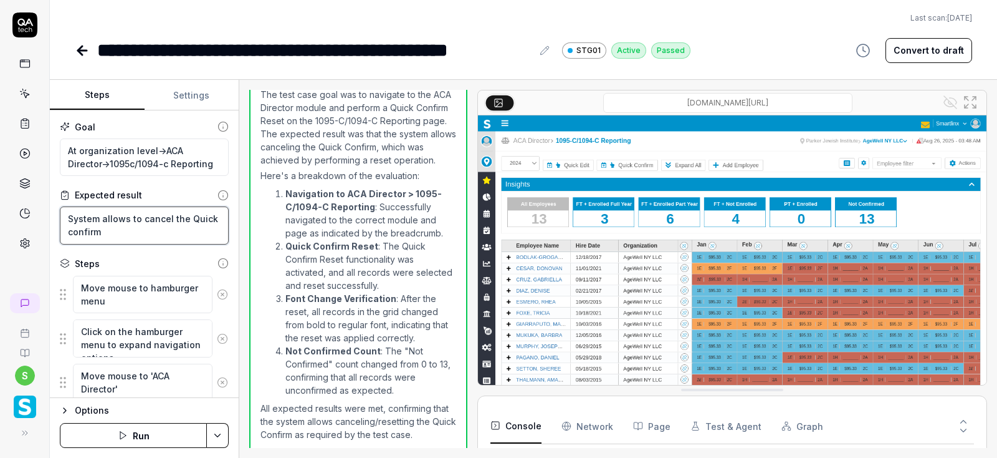
click at [156, 218] on textarea "System allows to cancel the Quick confirm" at bounding box center [144, 225] width 169 height 38
type textarea "*"
type textarea "System allows to the Quick confirm"
type textarea "*"
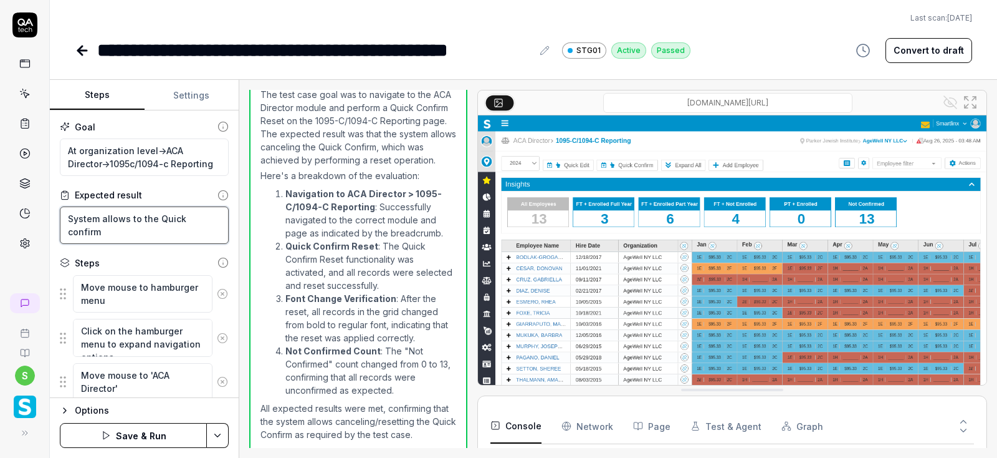
type textarea "System allows tothe Quick confirm"
type textarea "*"
type textarea "System allows tthe Quick confirm"
type textarea "*"
type textarea "System allows the Quick confirm"
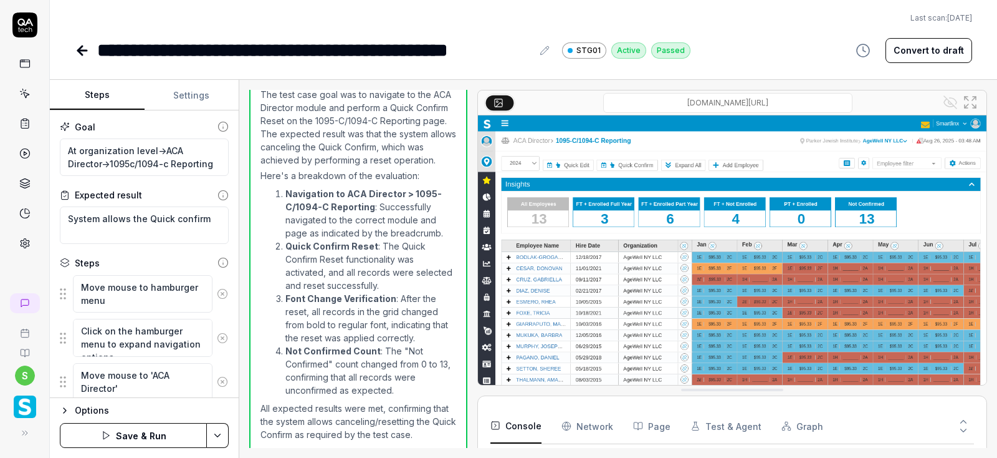
click at [217, 436] on html "**********" at bounding box center [498, 229] width 997 height 458
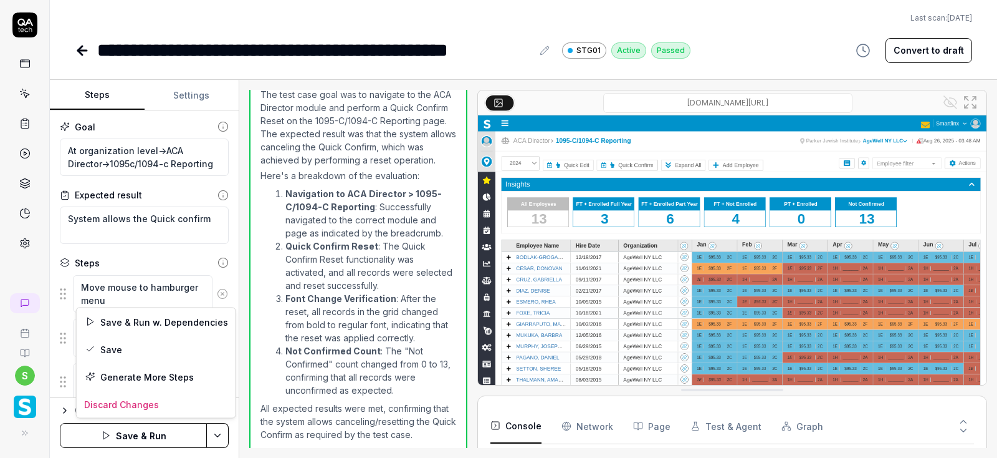
scroll to position [106, 0]
click at [115, 348] on div "Save" at bounding box center [156, 348] width 159 height 27
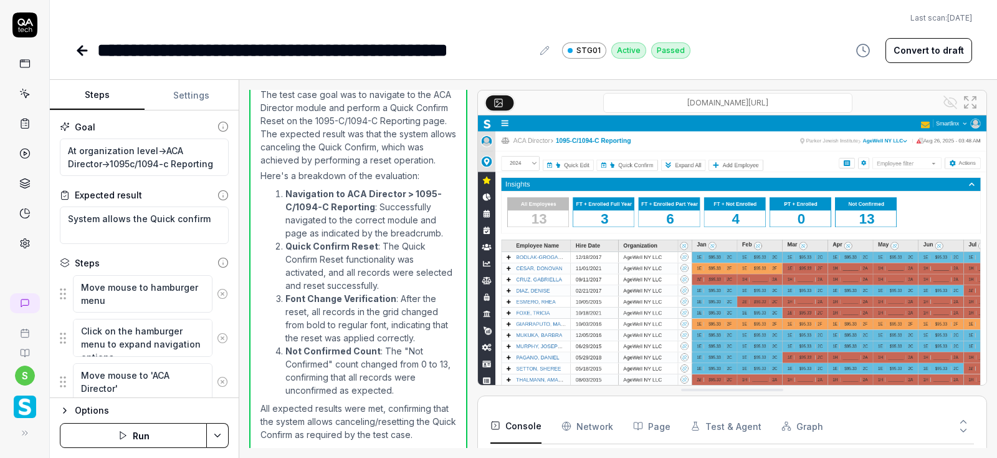
type textarea "*"
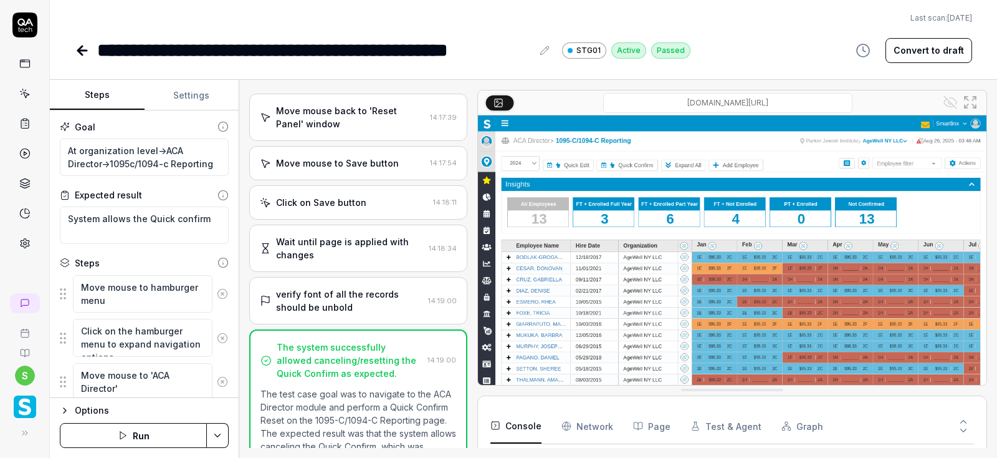
scroll to position [1414, 0]
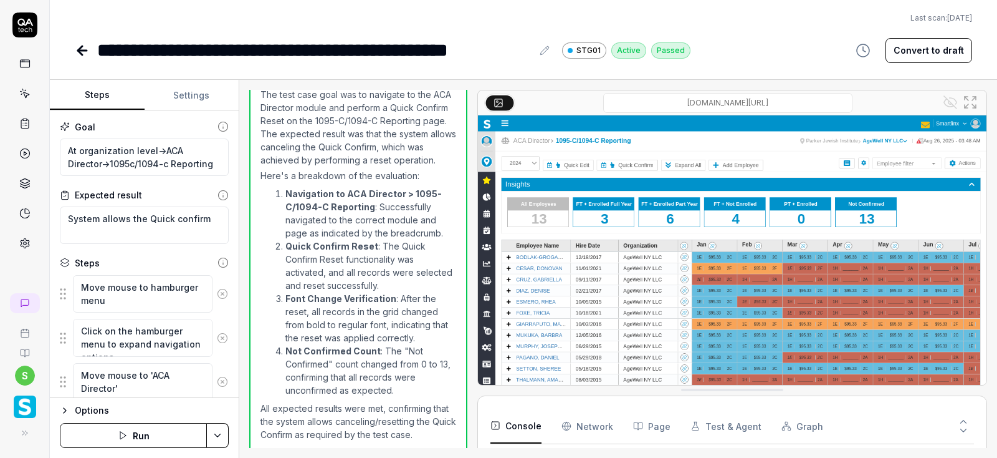
click at [79, 50] on icon at bounding box center [82, 50] width 9 height 0
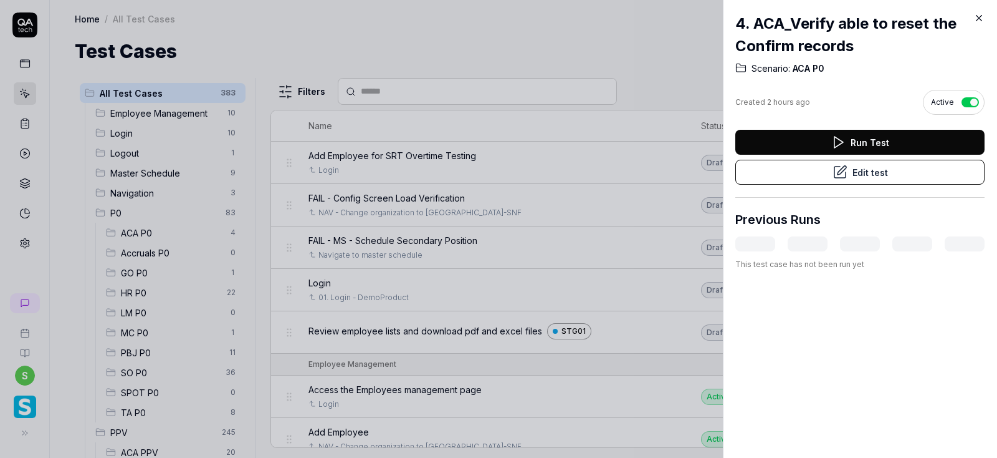
click at [980, 19] on icon at bounding box center [979, 17] width 11 height 11
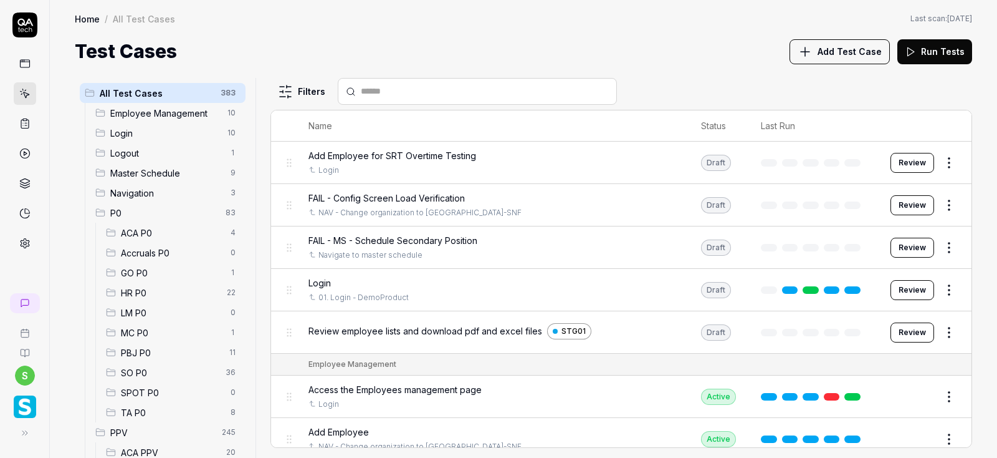
click at [138, 231] on span "ACA P0" at bounding box center [172, 232] width 102 height 13
